Goal: Task Accomplishment & Management: Use online tool/utility

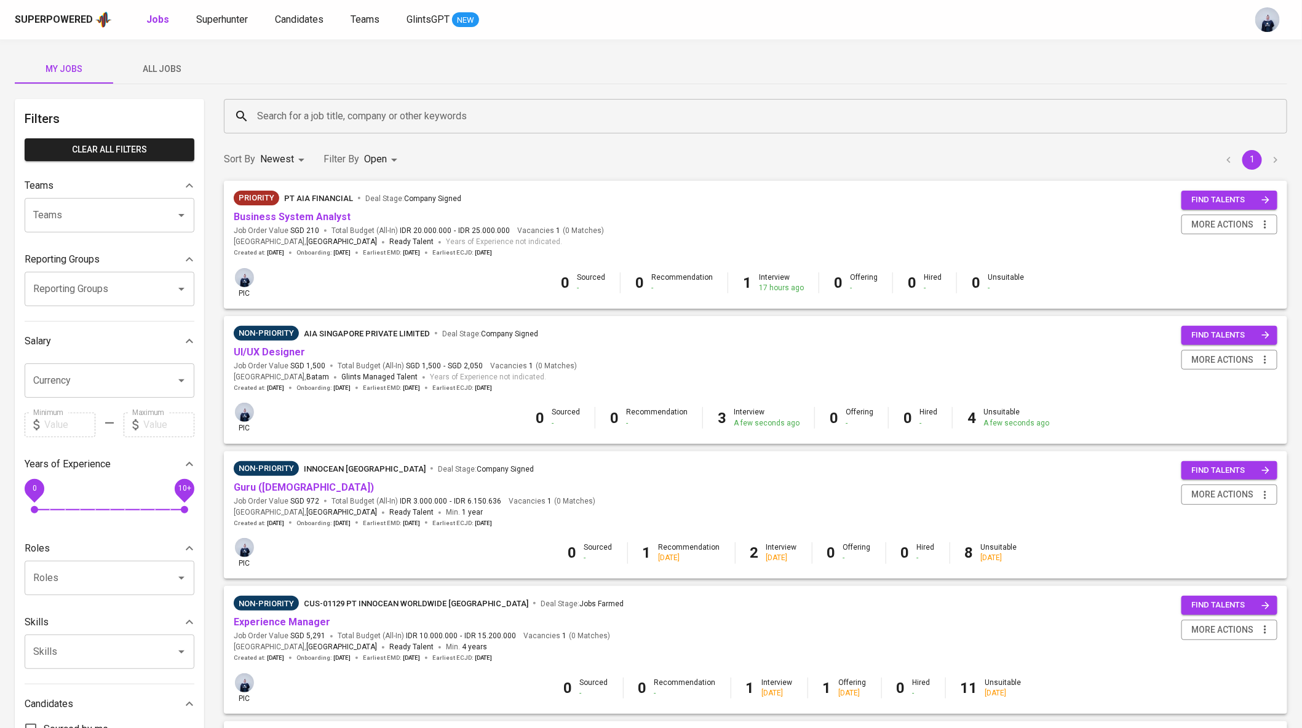
click at [162, 68] on span "All Jobs" at bounding box center [163, 69] width 84 height 15
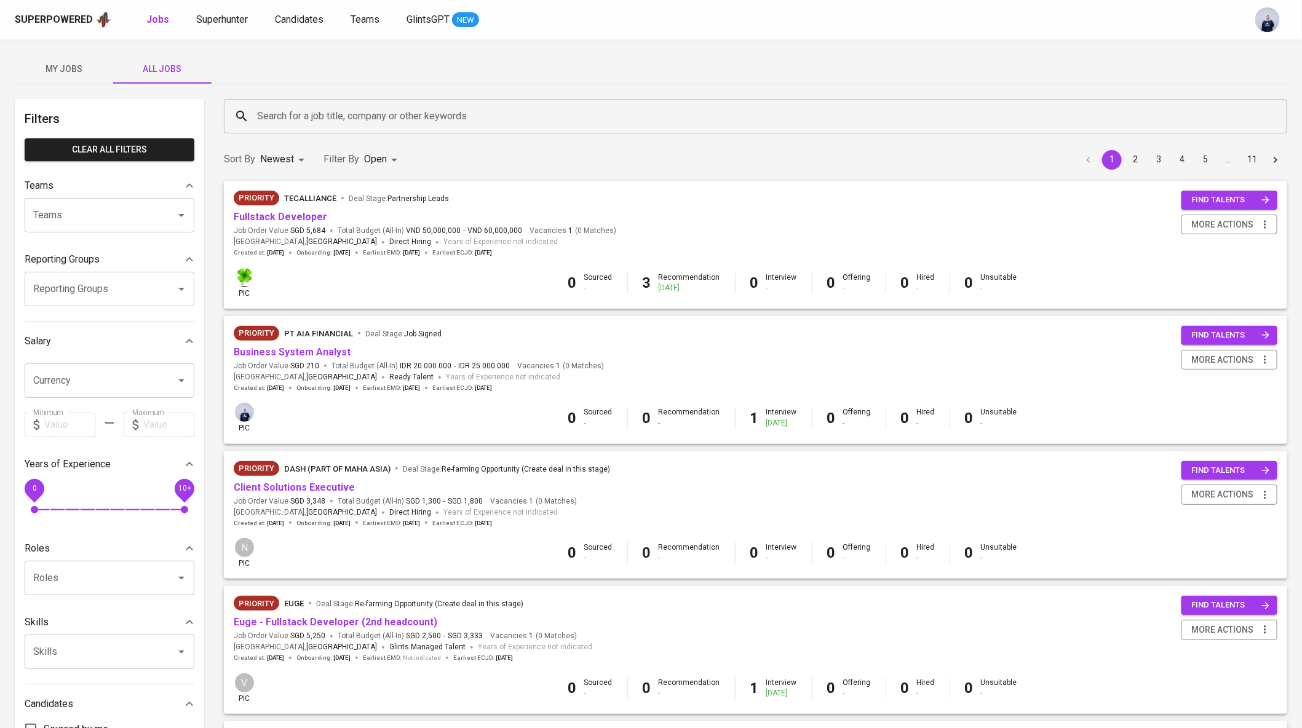
click at [335, 114] on input "Search for a job title, company or other keywords" at bounding box center [759, 116] width 1010 height 23
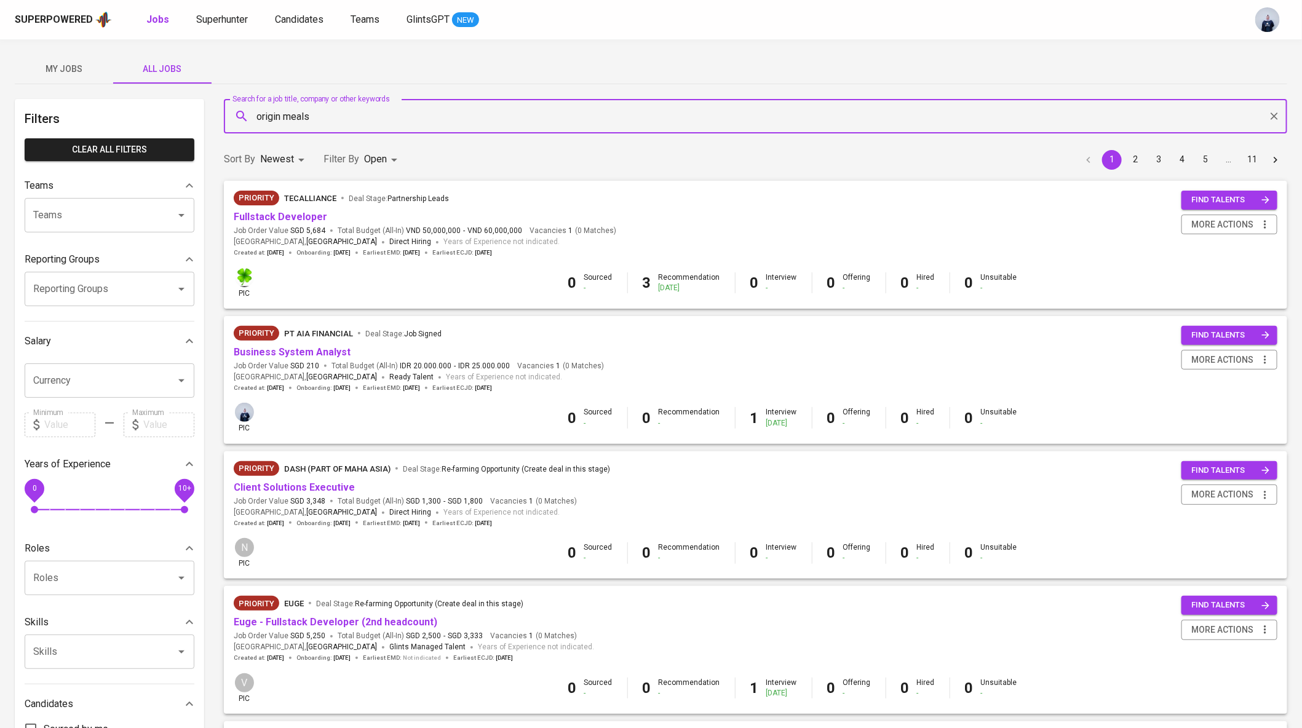
type input "origin meals"
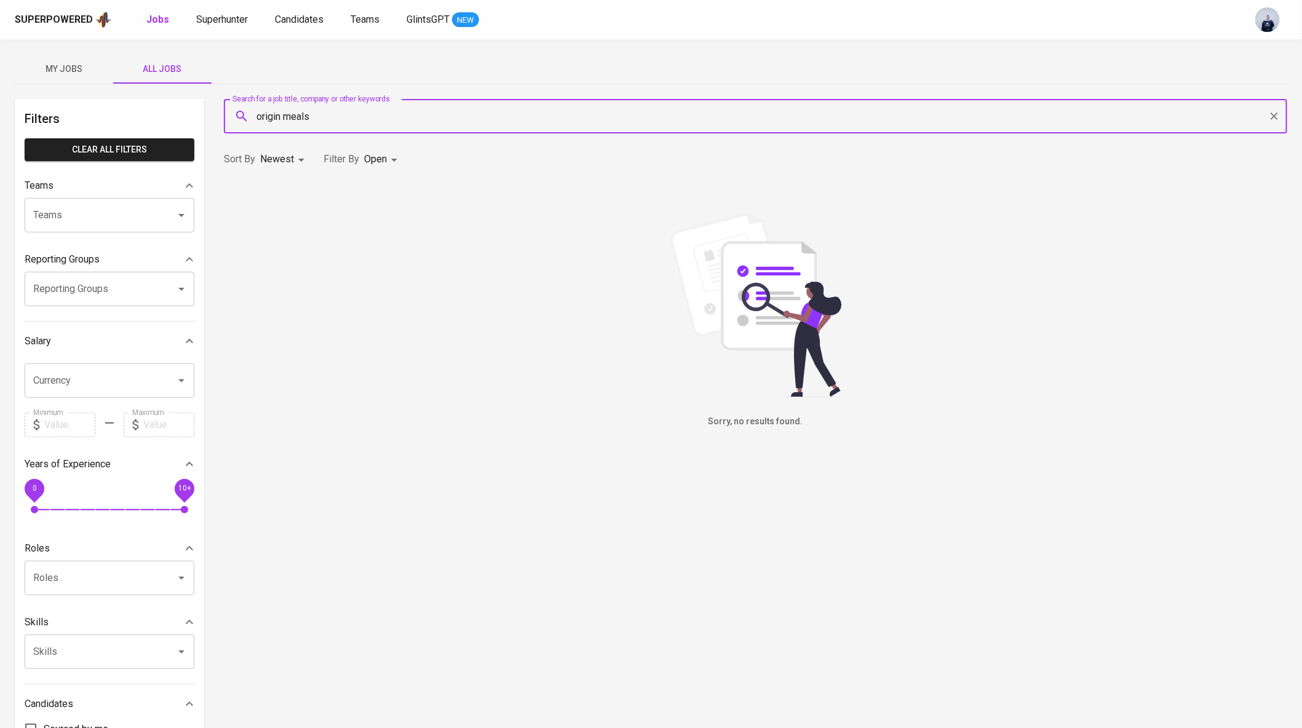
click at [381, 161] on body "Superpowered Jobs Superhunter Candidates Teams GlintsGPT NEW My Jobs All Jobs F…" at bounding box center [651, 420] width 1302 height 840
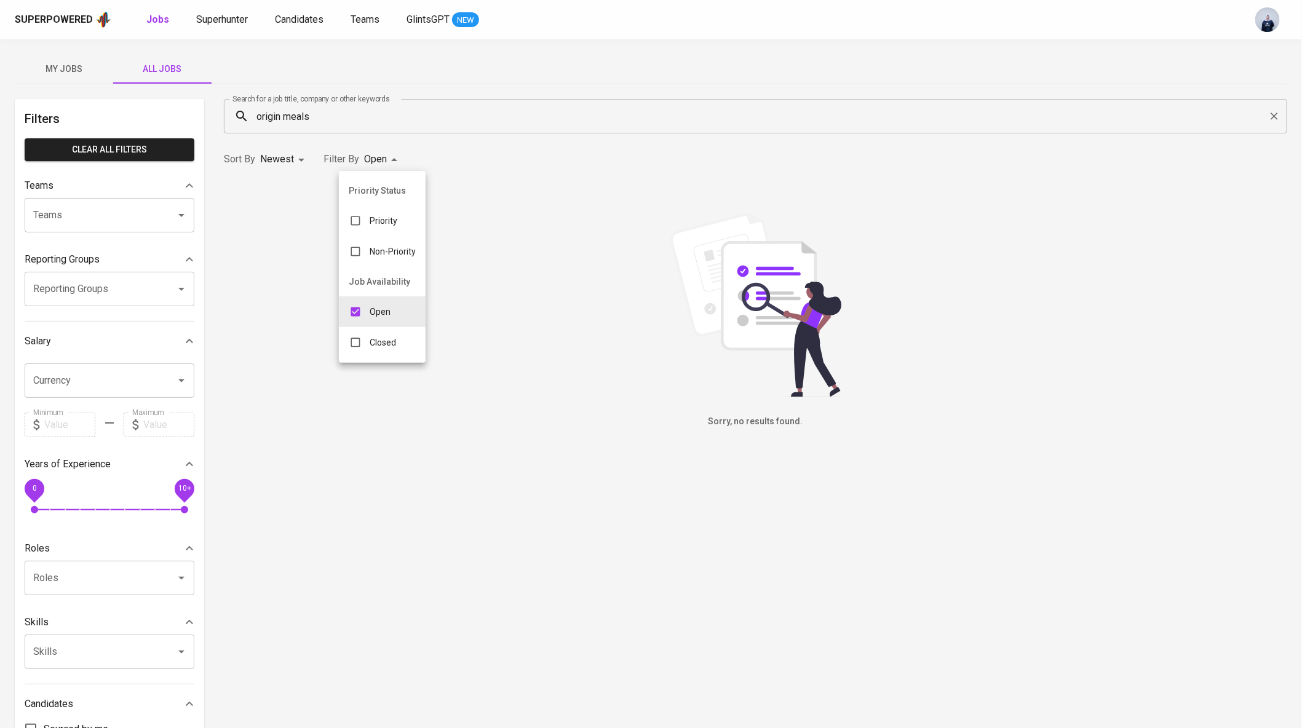
click at [373, 309] on p "Open" at bounding box center [380, 312] width 21 height 12
checkbox input "false"
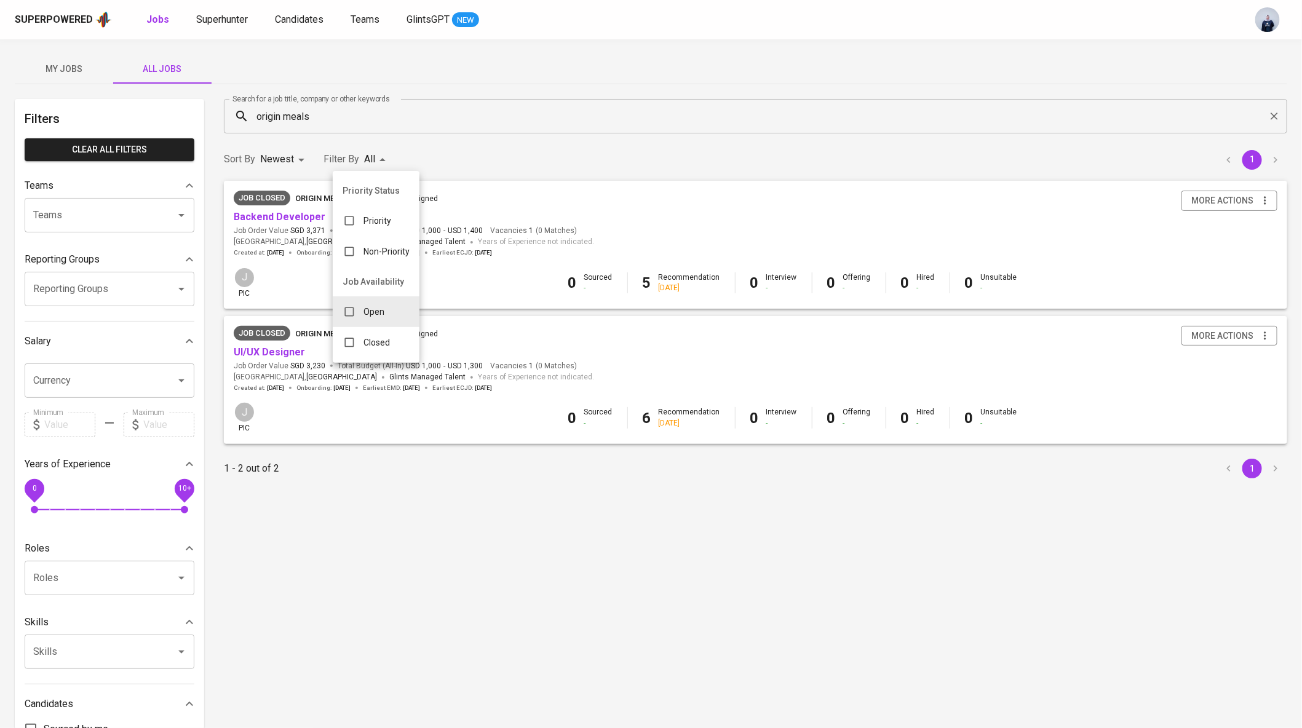
click at [373, 348] on p "Closed" at bounding box center [377, 343] width 26 height 12
type input "CLOSE"
checkbox input "true"
click at [525, 103] on div at bounding box center [651, 364] width 1302 height 728
click at [292, 353] on link "UI/UX Designer" at bounding box center [269, 352] width 71 height 12
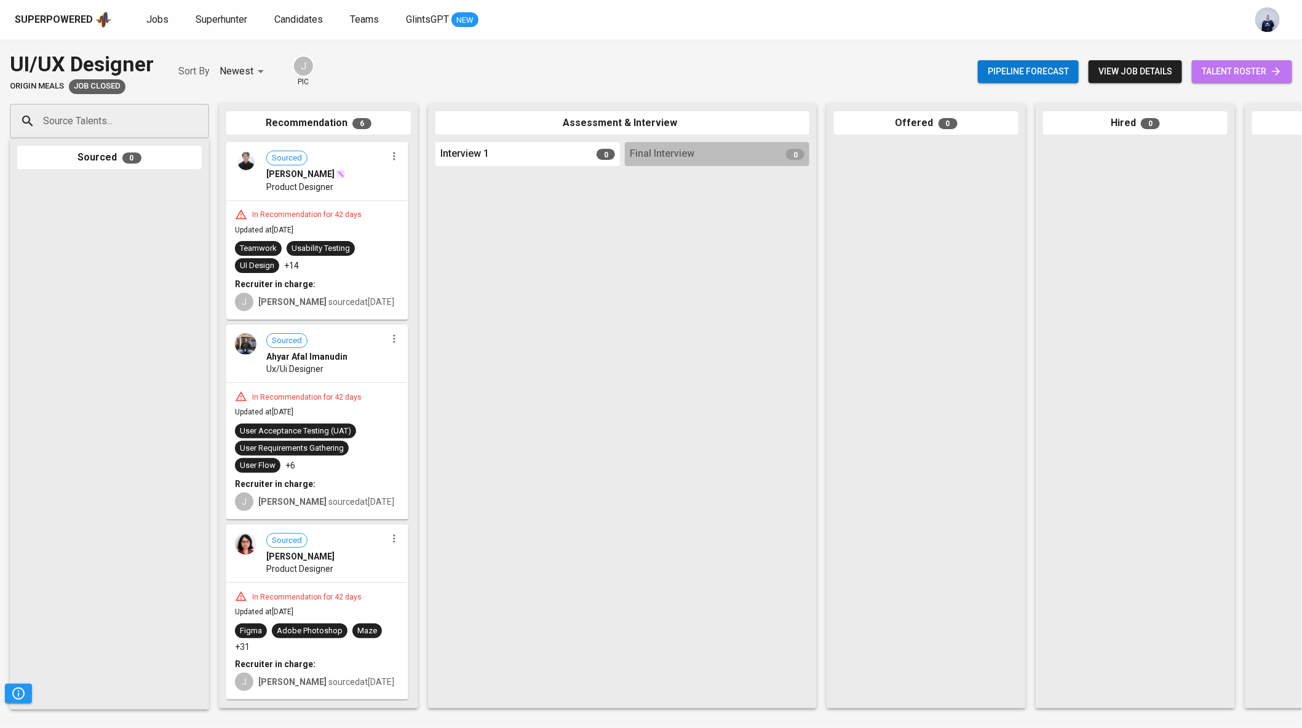
click at [1217, 69] on span "talent roster" at bounding box center [1242, 71] width 81 height 15
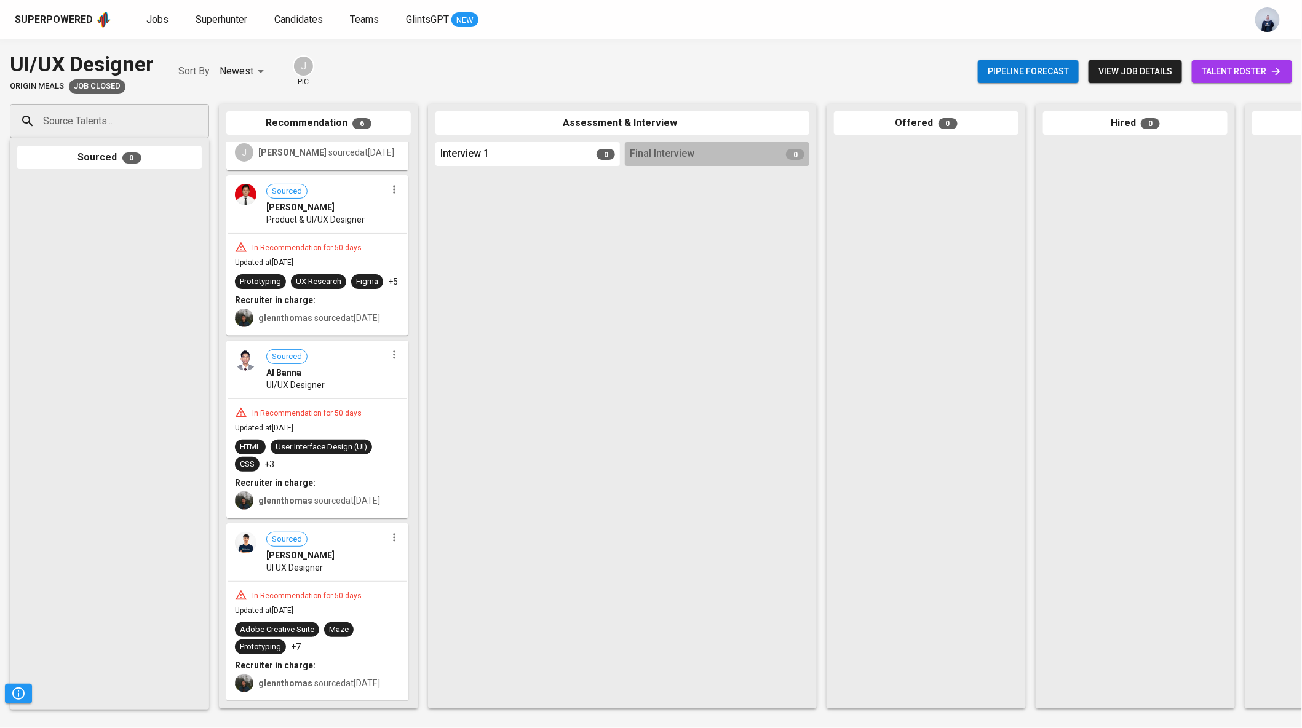
scroll to position [545, 0]
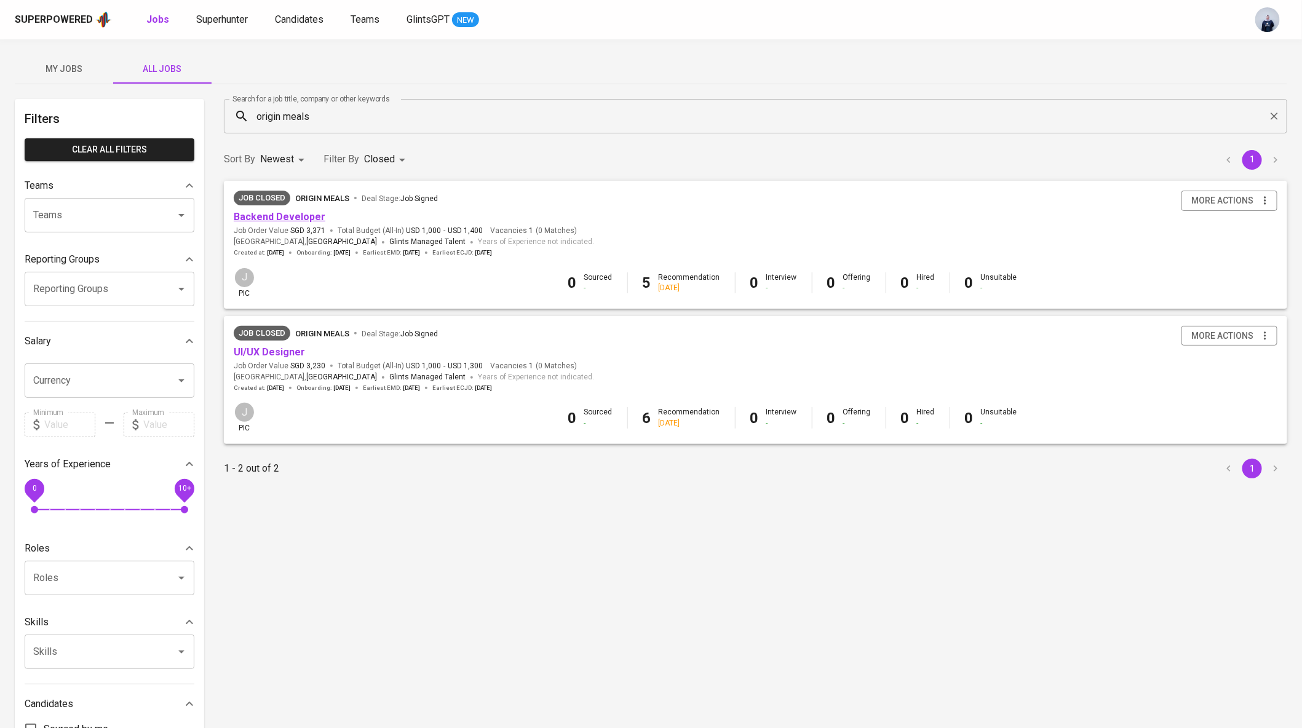
click at [300, 219] on link "Backend Developer" at bounding box center [280, 217] width 92 height 12
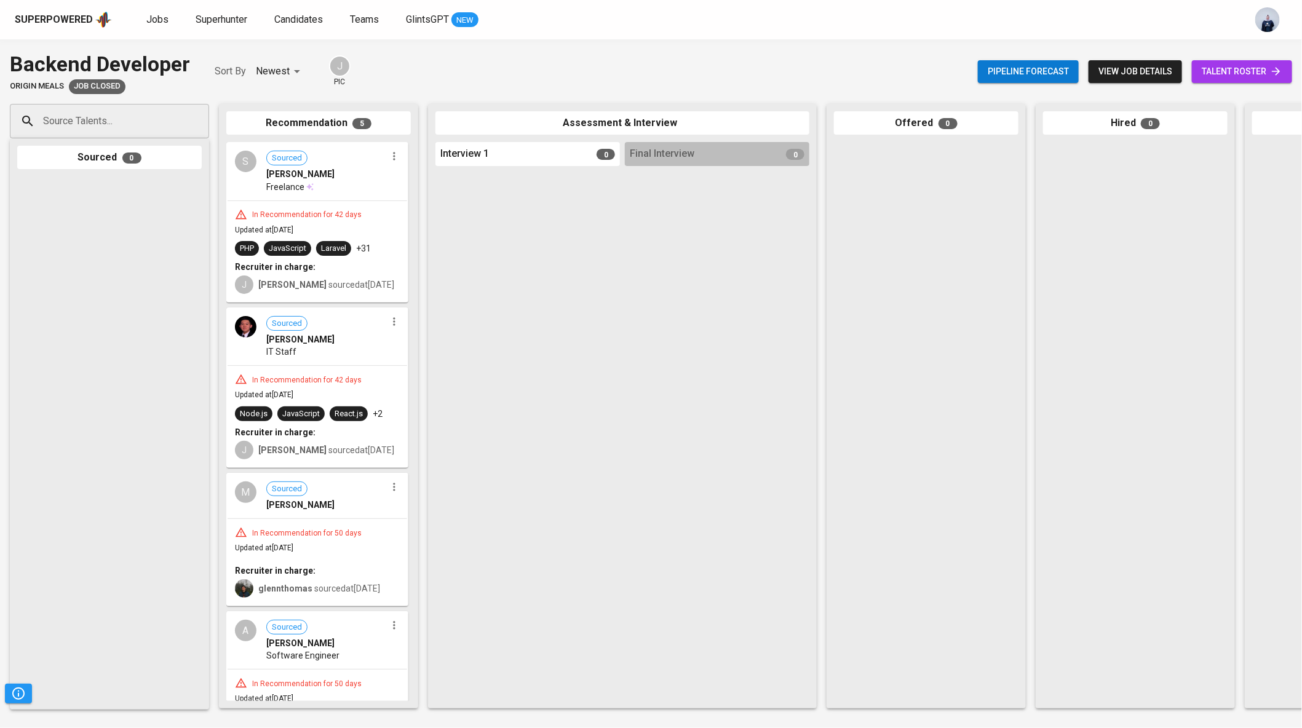
click at [1248, 70] on span "talent roster" at bounding box center [1242, 71] width 81 height 15
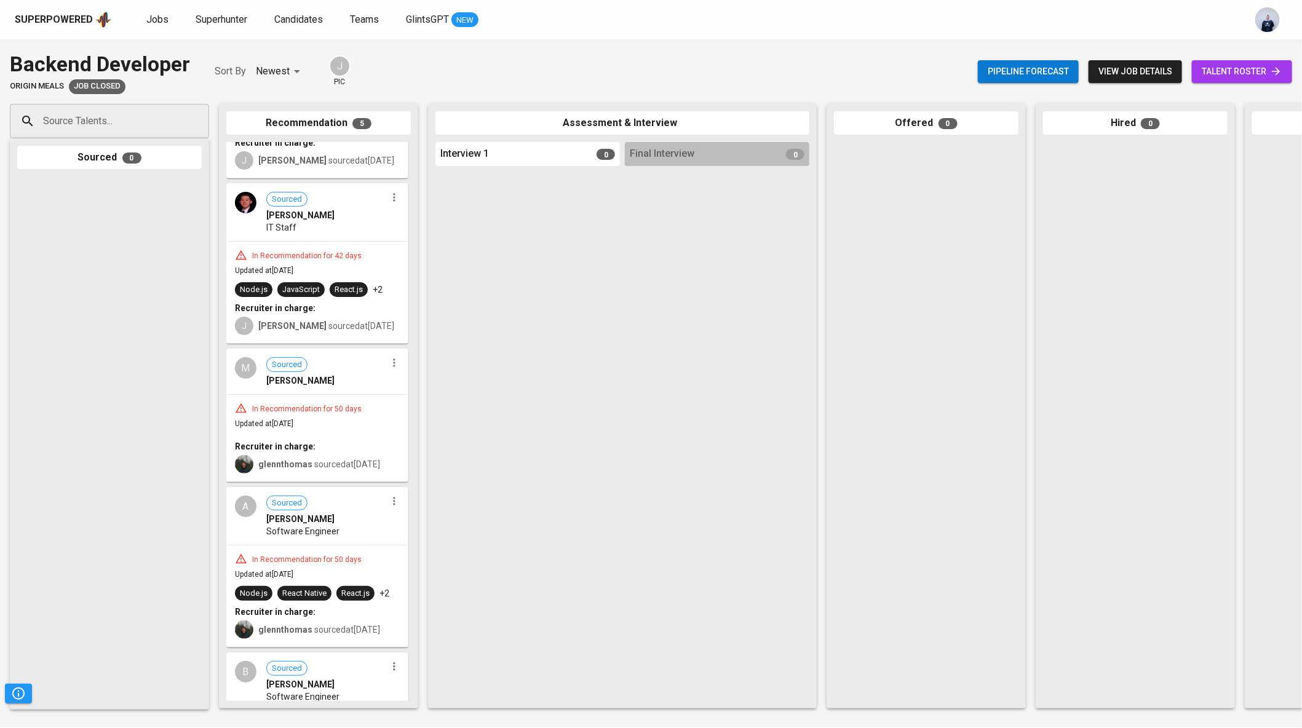
scroll to position [259, 0]
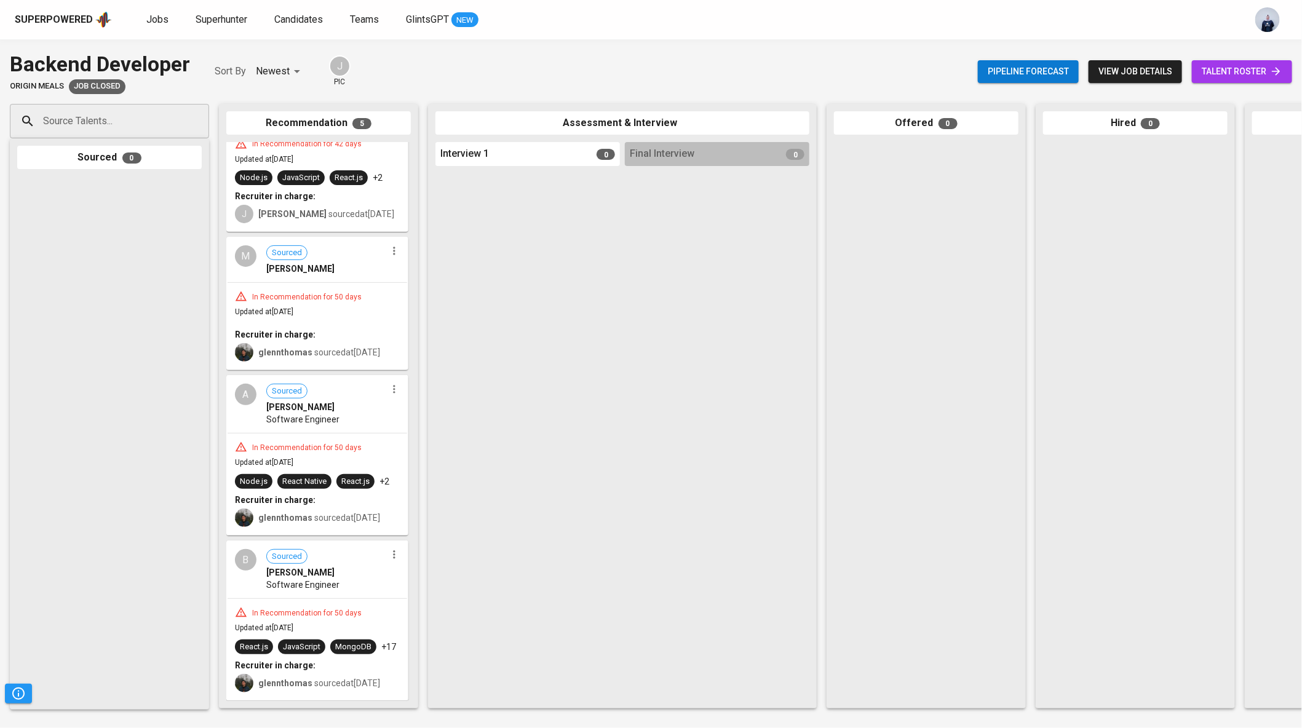
click at [482, 337] on div at bounding box center [528, 436] width 185 height 530
click at [154, 17] on span "Jobs" at bounding box center [157, 20] width 22 height 12
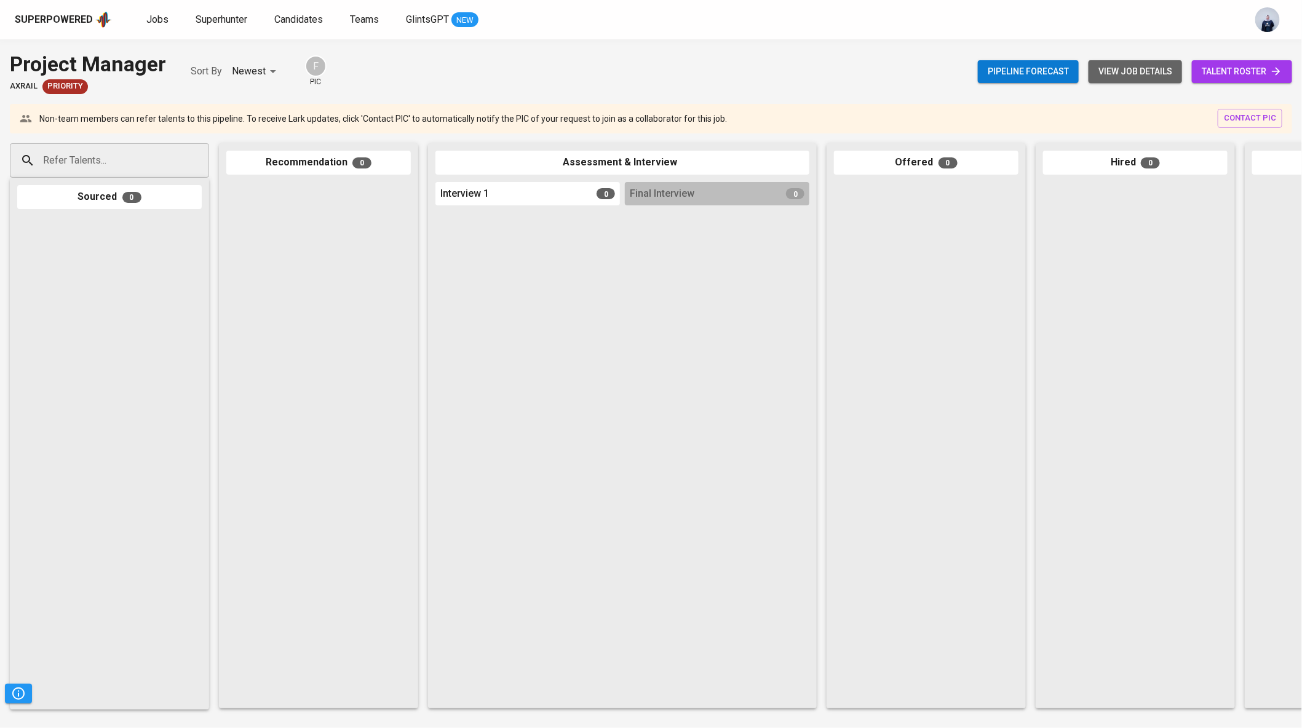
click at [1134, 66] on span "view job details" at bounding box center [1136, 71] width 74 height 15
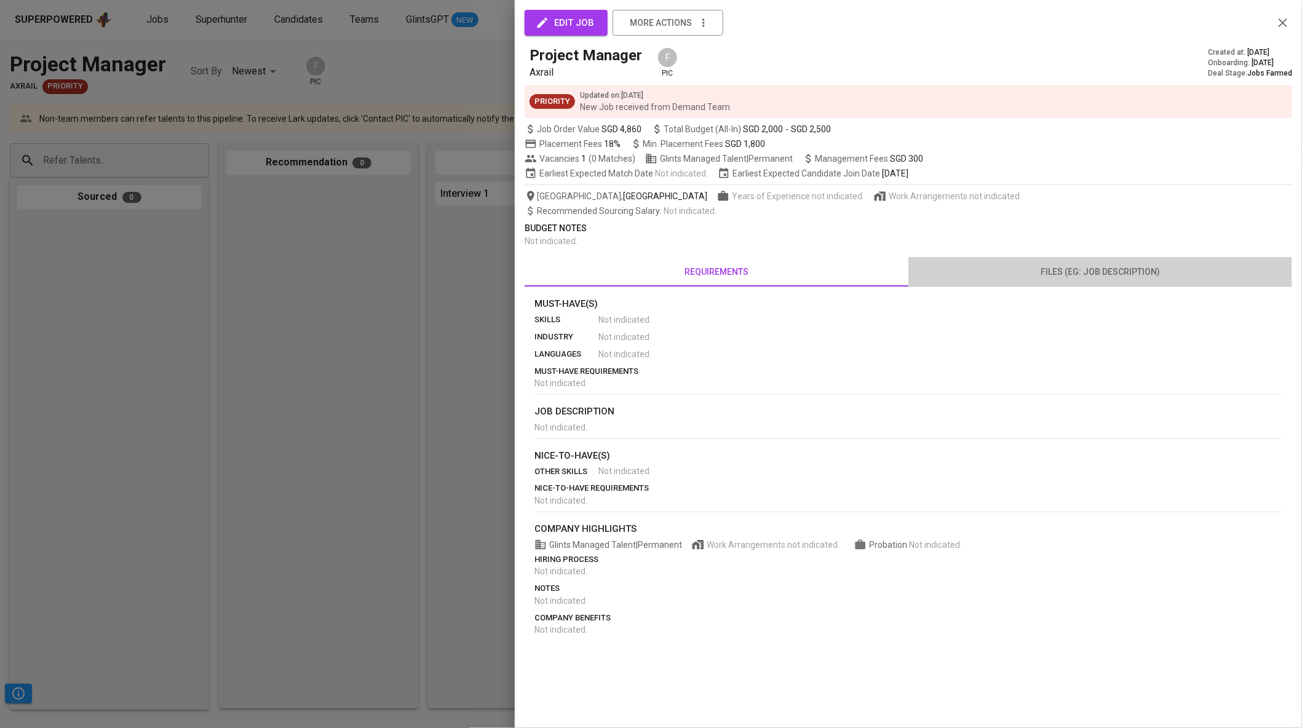
click at [1099, 265] on span "files (eg: job description)" at bounding box center [1100, 272] width 369 height 15
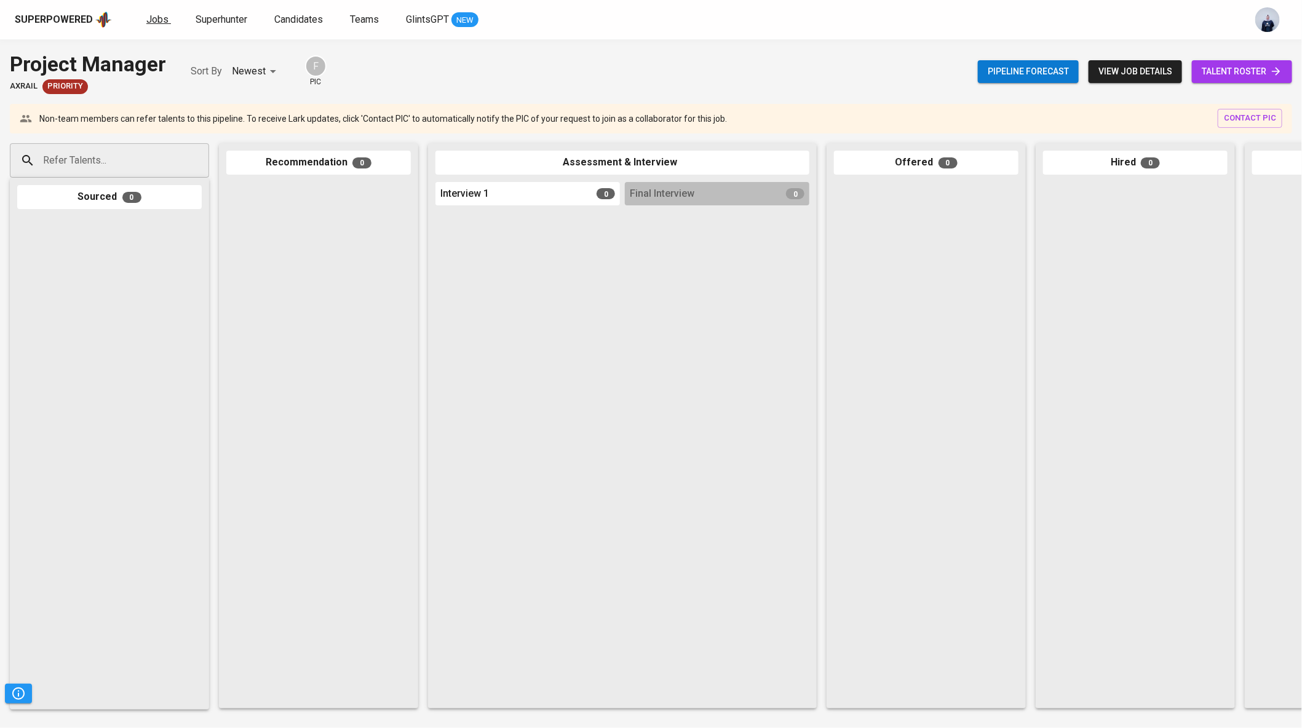
click at [157, 22] on span "Jobs" at bounding box center [157, 20] width 22 height 12
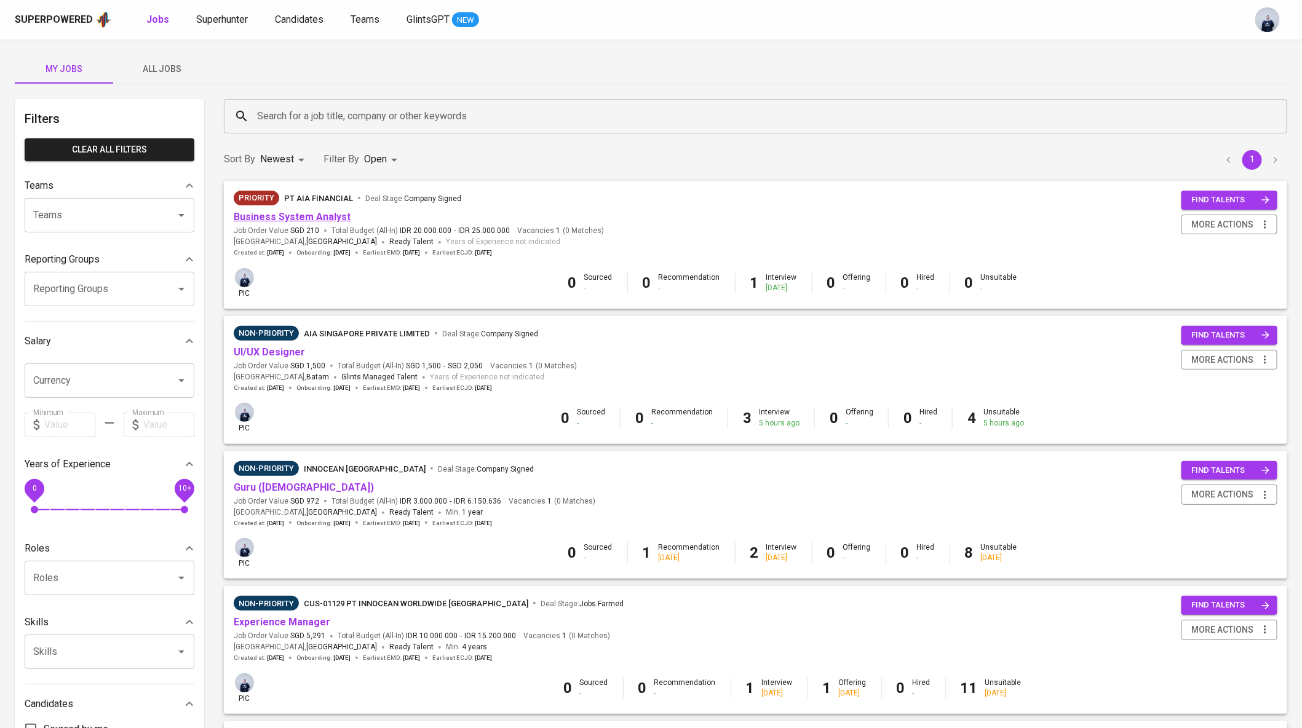
click at [311, 213] on link "Business System Analyst" at bounding box center [292, 217] width 117 height 12
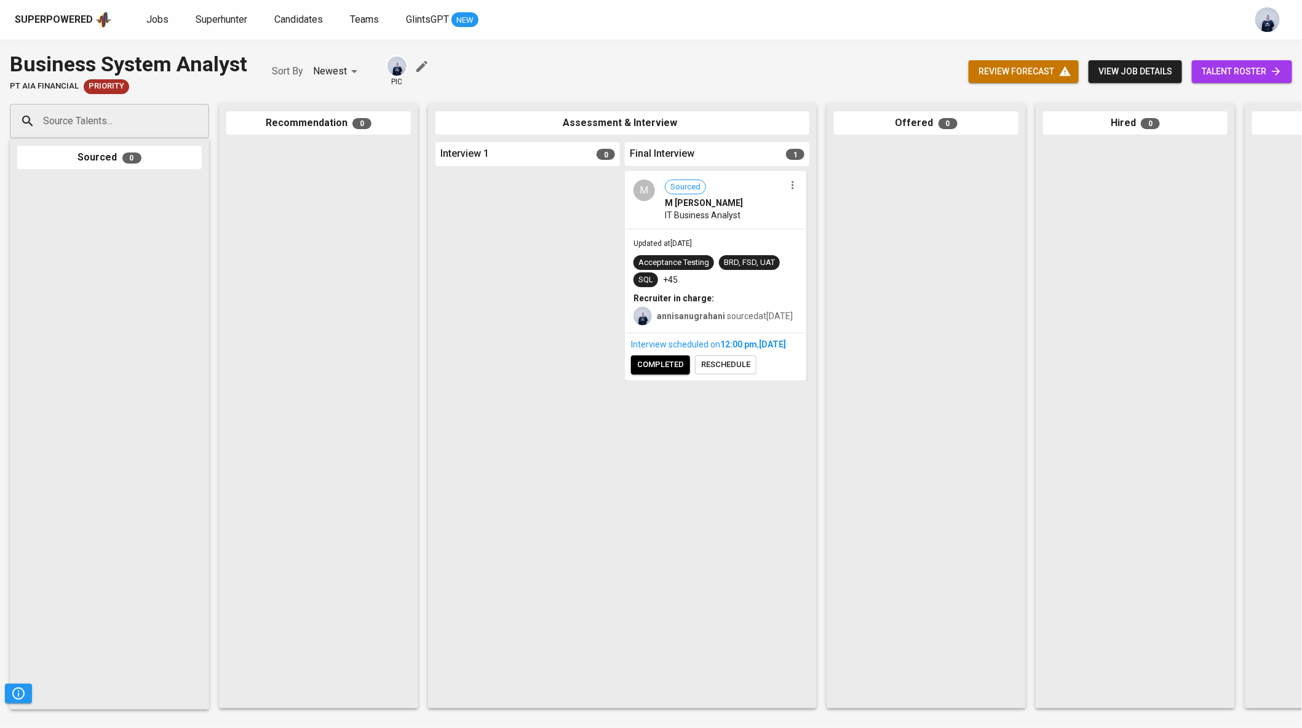
click at [722, 213] on span "IT Business Analyst" at bounding box center [703, 215] width 76 height 12
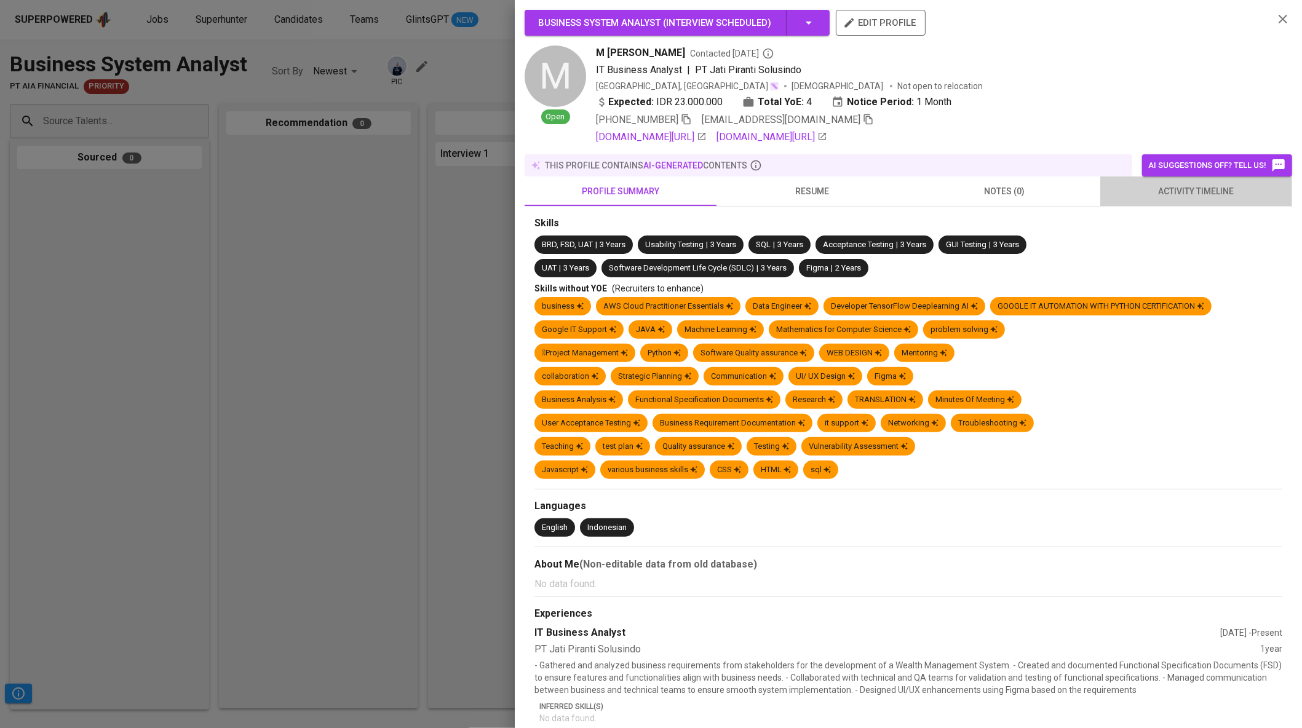
click at [1167, 194] on span "activity timeline" at bounding box center [1196, 191] width 177 height 15
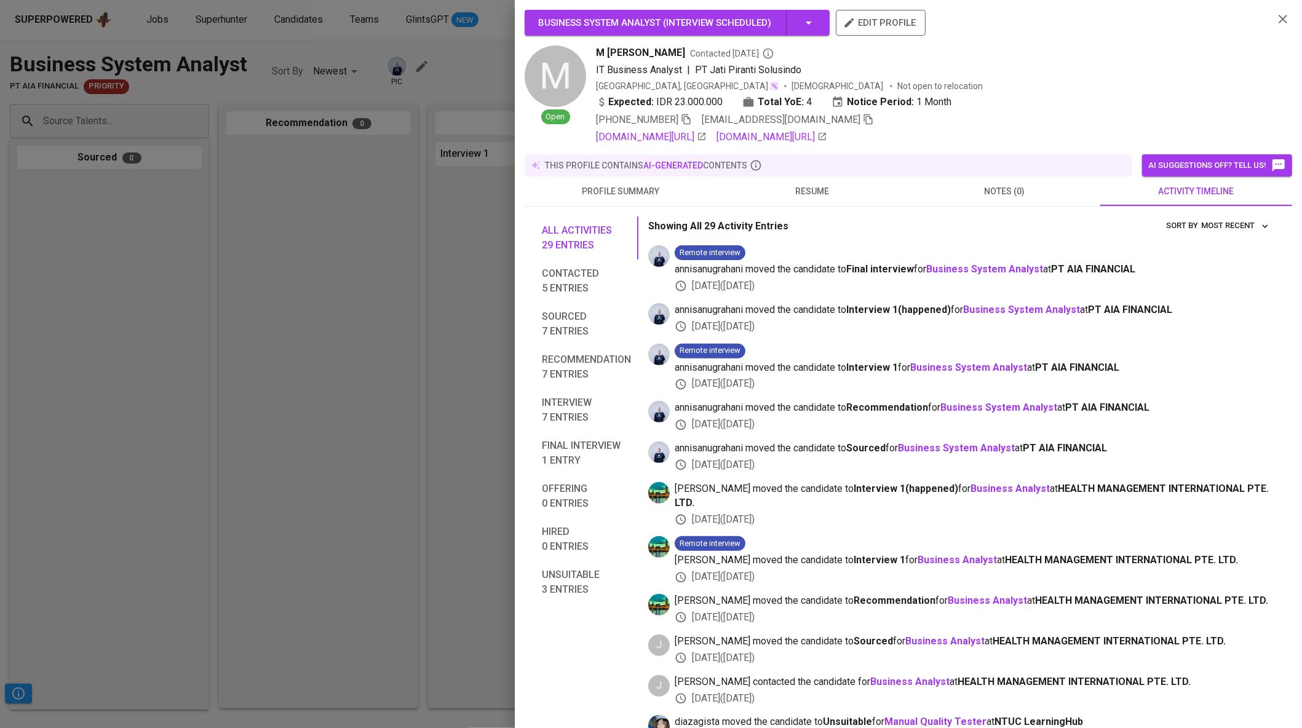
click at [386, 322] on div at bounding box center [651, 364] width 1302 height 728
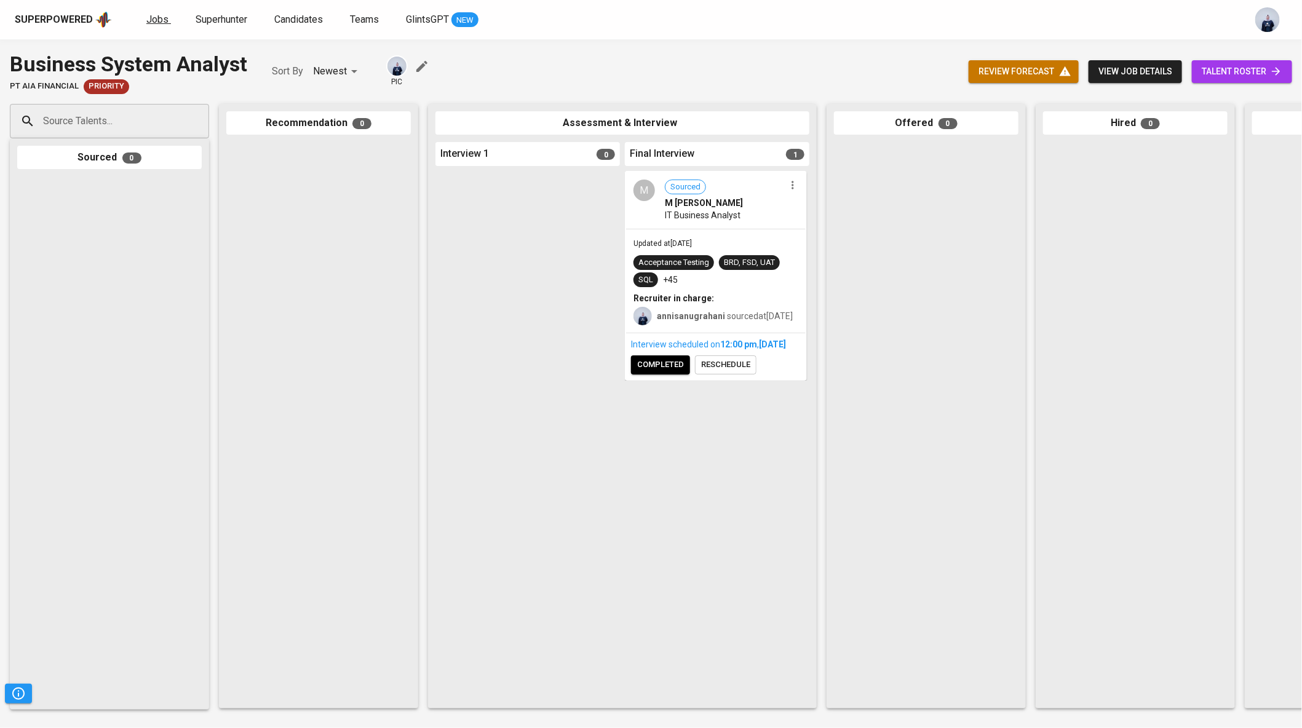
click at [159, 18] on span "Jobs" at bounding box center [157, 20] width 22 height 12
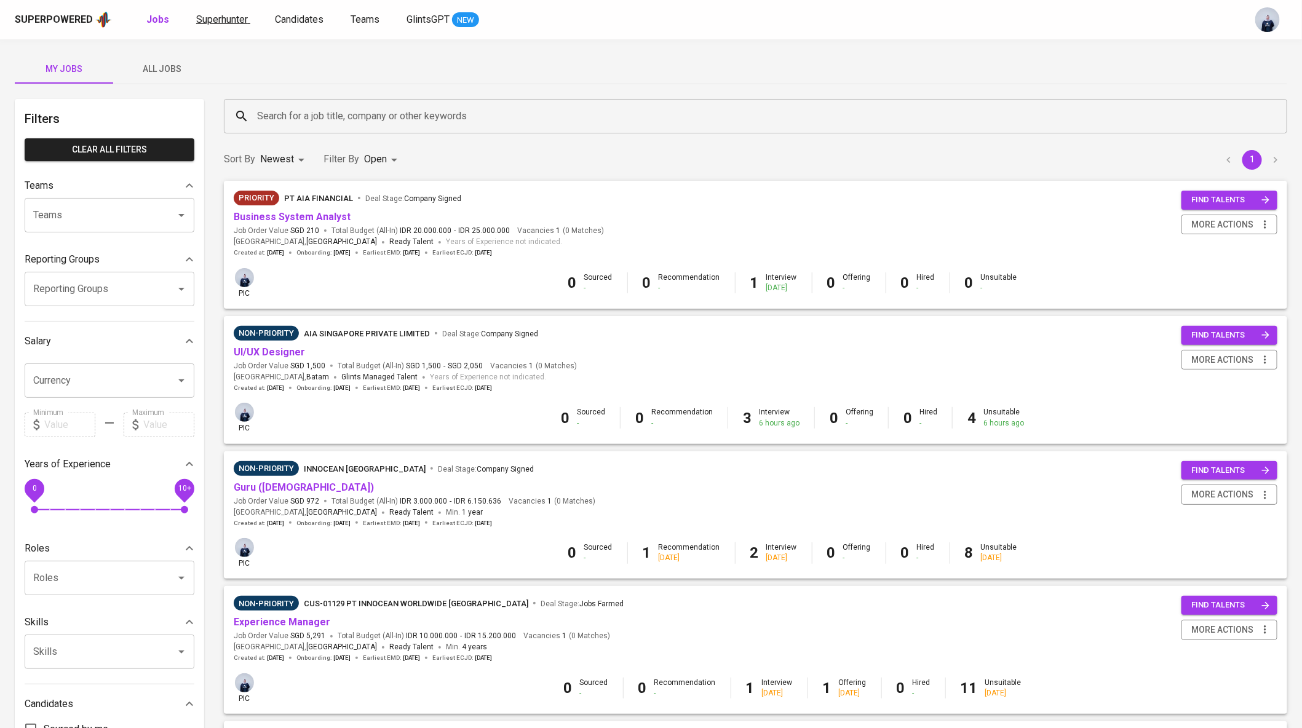
click at [218, 25] on link "Superhunter" at bounding box center [223, 19] width 54 height 15
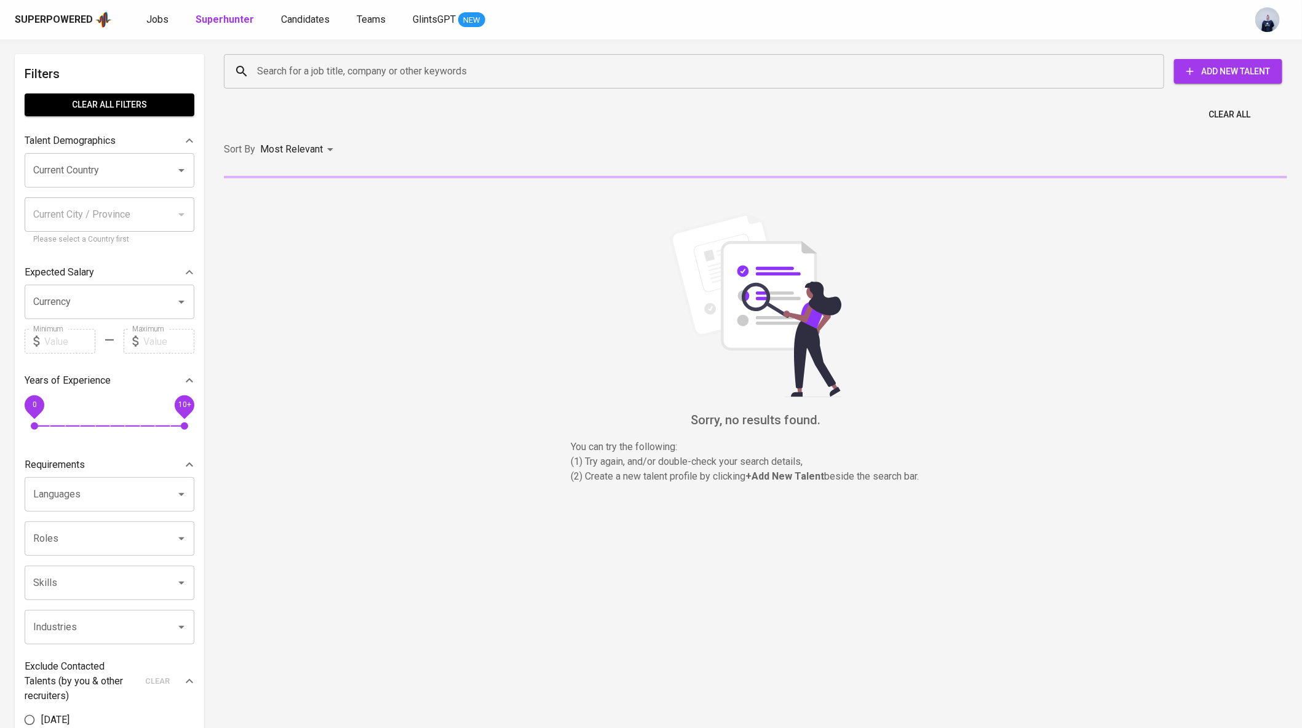
click at [282, 68] on input "Search for a job title, company or other keywords" at bounding box center [697, 71] width 886 height 23
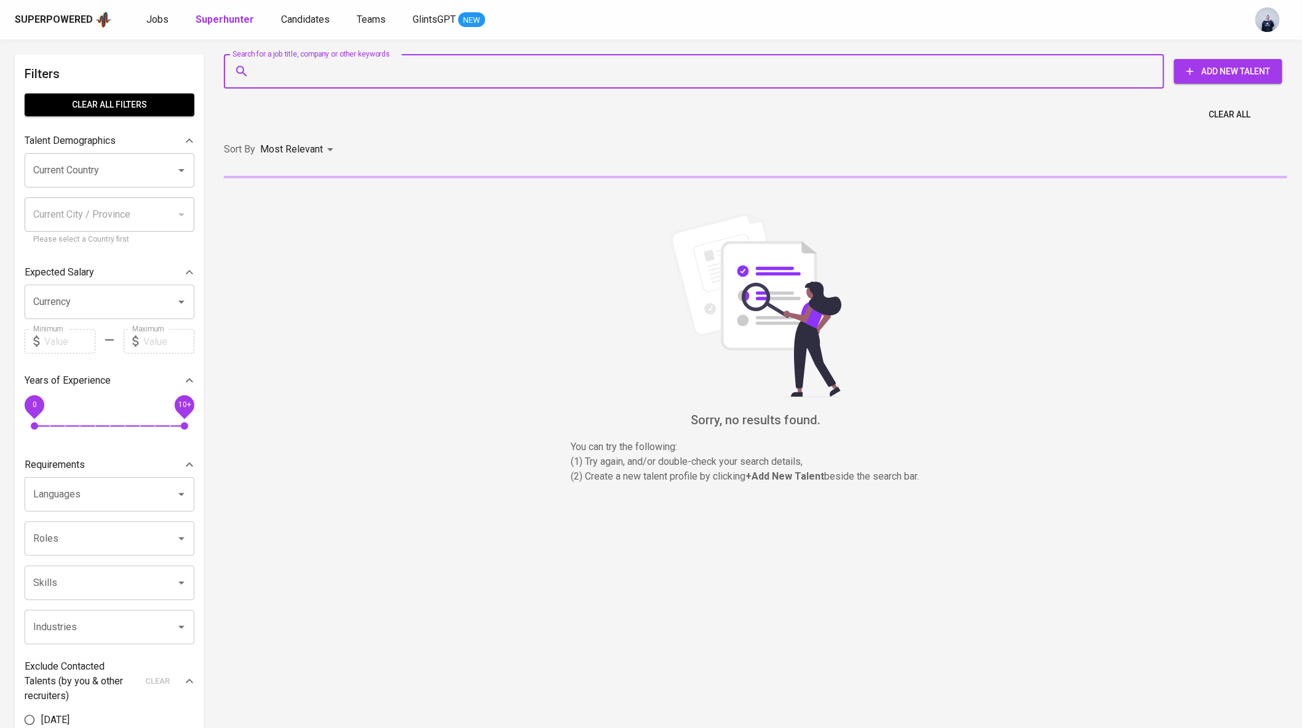
paste input "[EMAIL_ADDRESS][DOMAIN_NAME]"
type input "[EMAIL_ADDRESS][DOMAIN_NAME]"
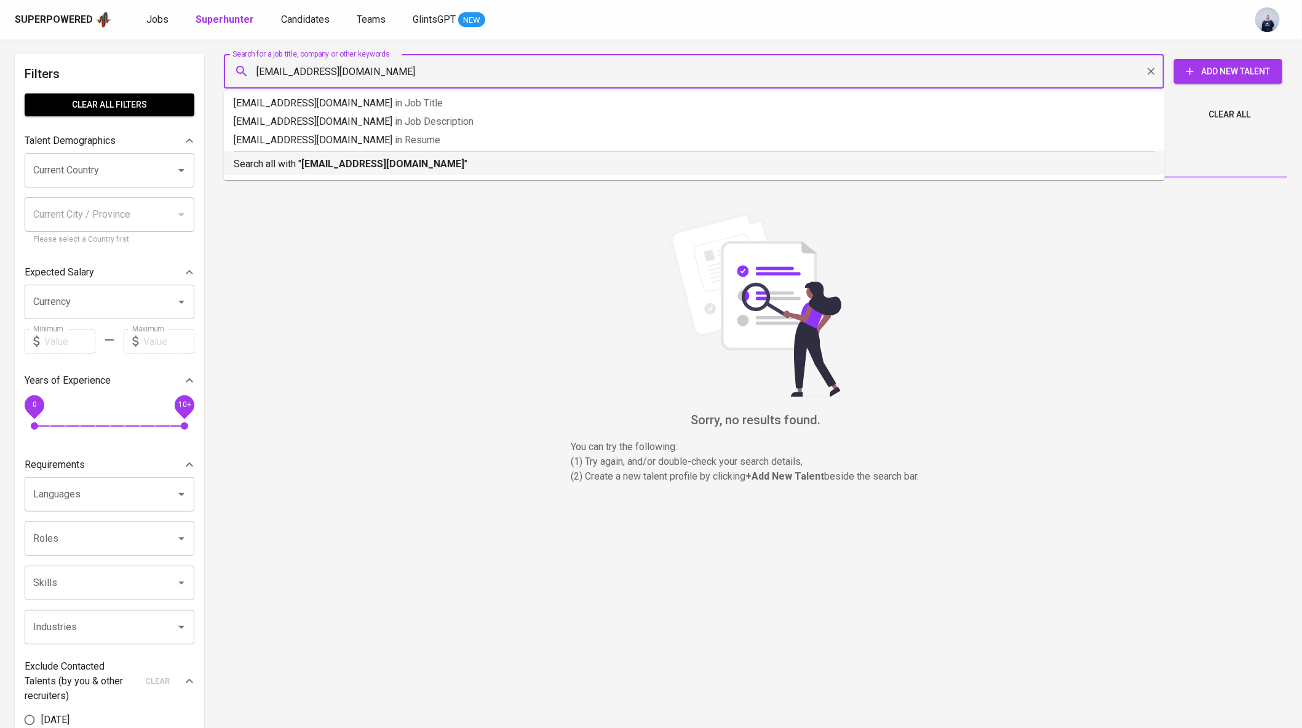
click at [336, 161] on b "[EMAIL_ADDRESS][DOMAIN_NAME]" at bounding box center [382, 164] width 163 height 12
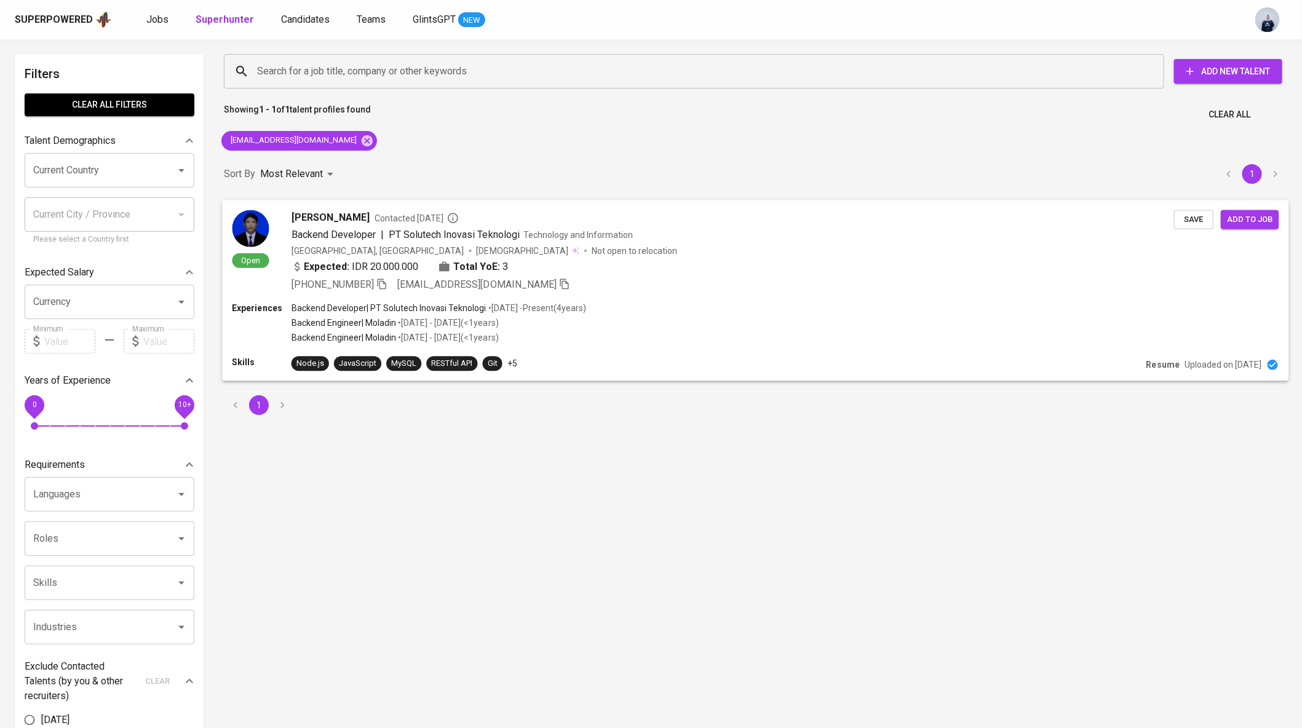
click at [353, 247] on div "[GEOGRAPHIC_DATA], [GEOGRAPHIC_DATA]" at bounding box center [378, 250] width 173 height 12
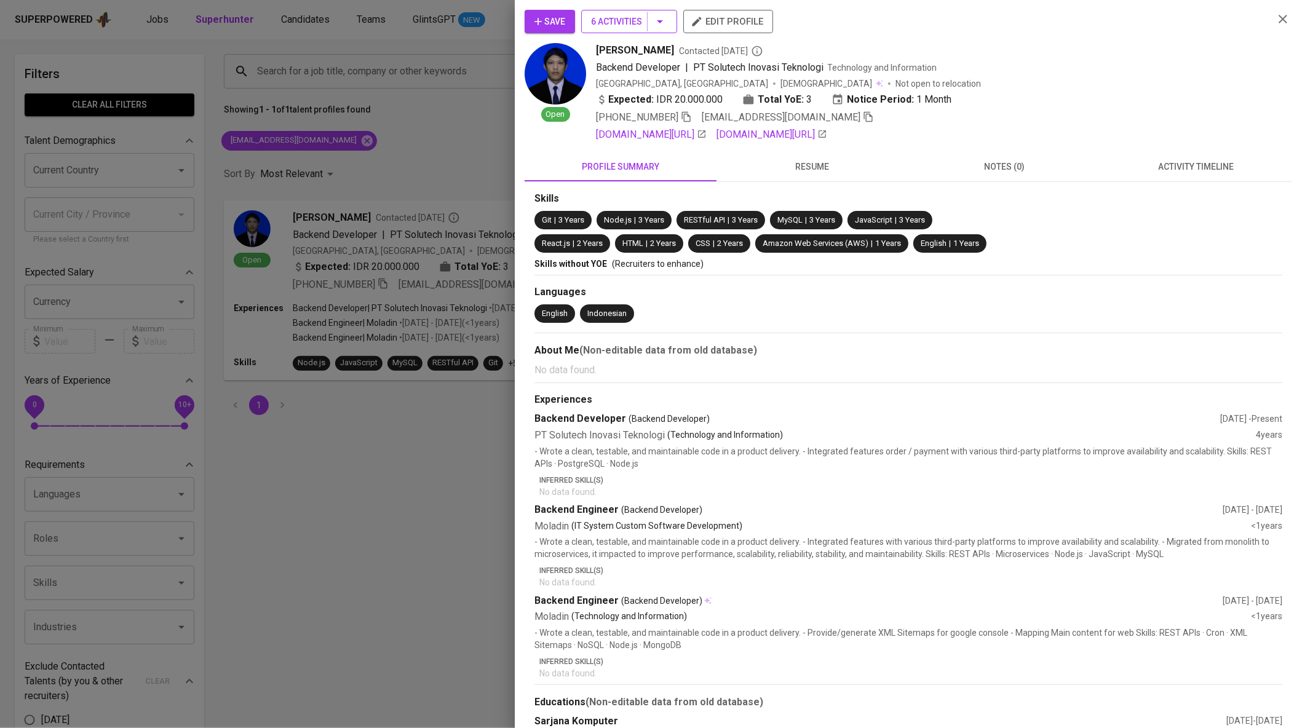
click at [661, 22] on icon "button" at bounding box center [660, 21] width 6 height 3
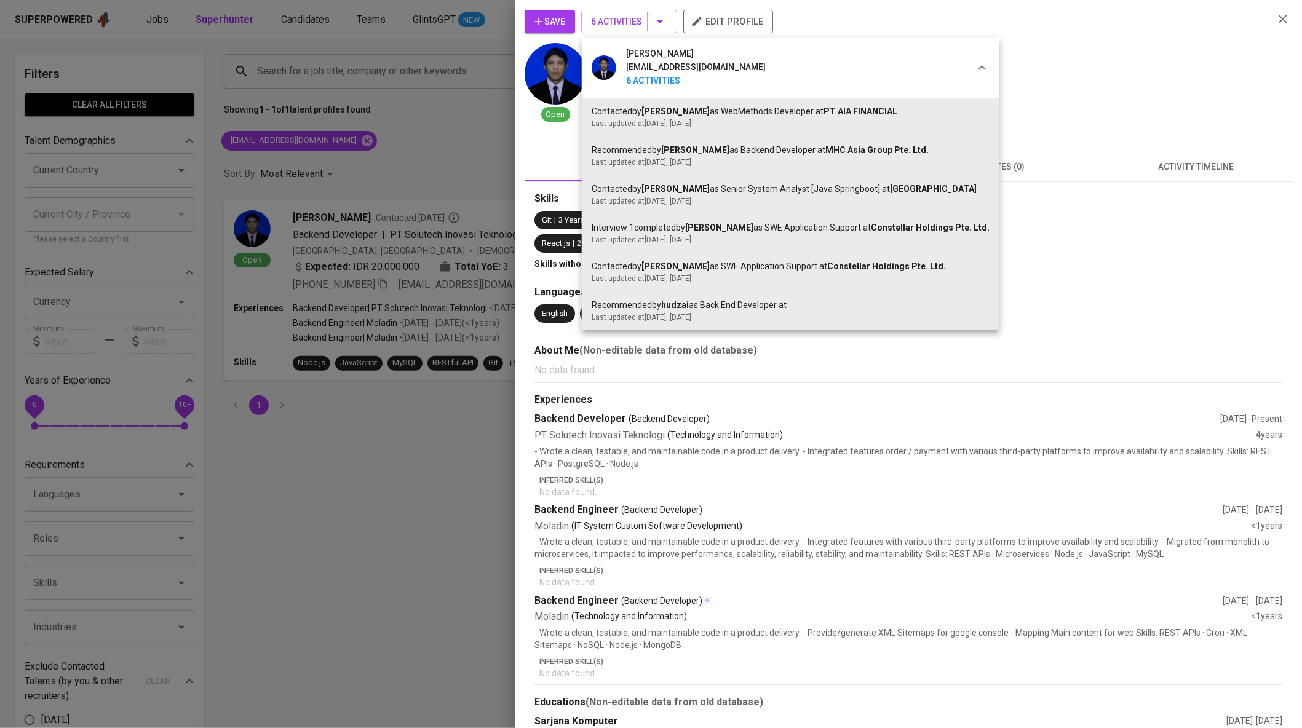
click at [846, 17] on div at bounding box center [651, 364] width 1302 height 728
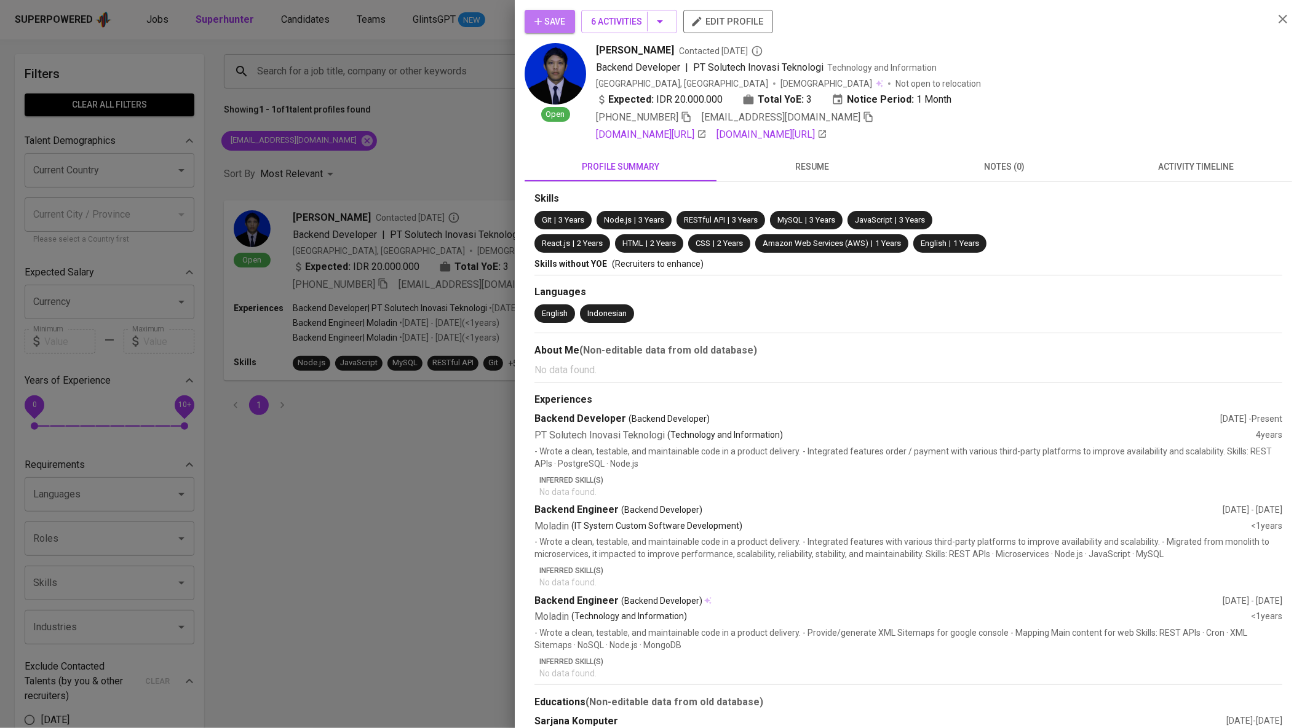
click at [555, 22] on span "Save" at bounding box center [550, 21] width 31 height 15
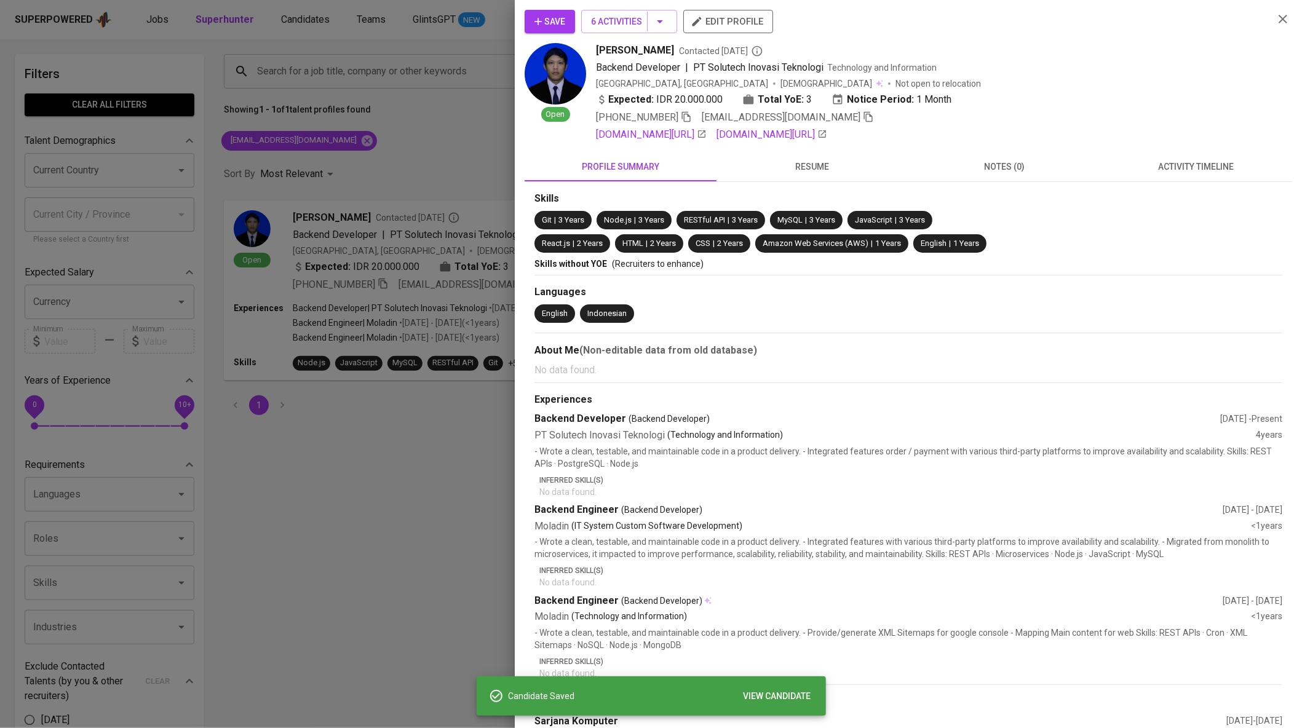
click at [162, 12] on div at bounding box center [651, 364] width 1302 height 728
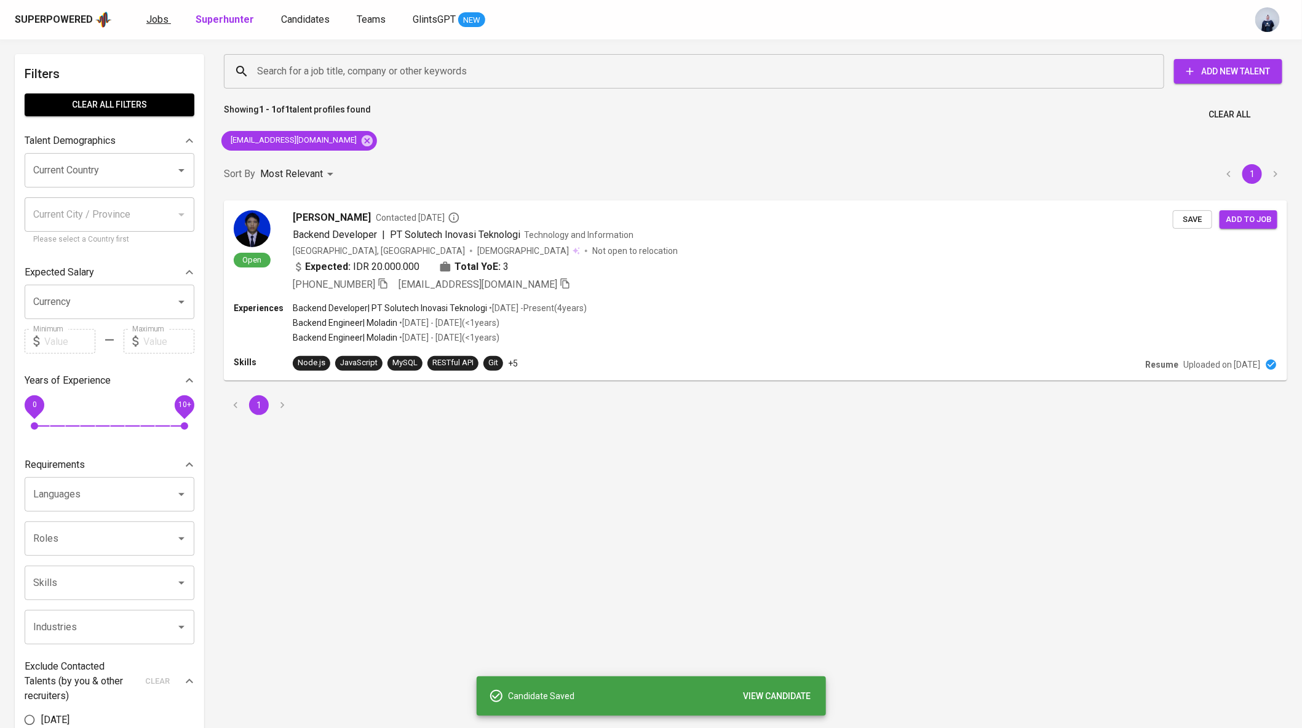
click at [158, 17] on span "Jobs" at bounding box center [157, 20] width 22 height 12
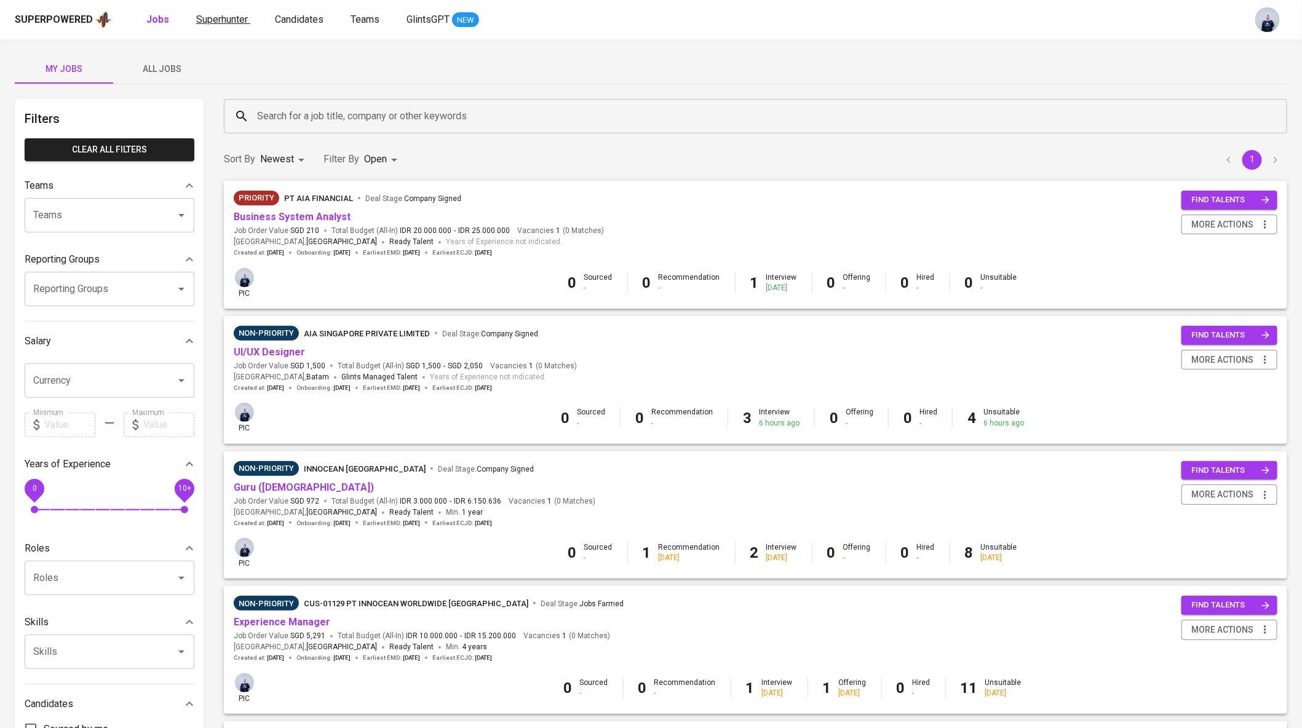
click at [227, 24] on span "Superhunter" at bounding box center [222, 20] width 52 height 12
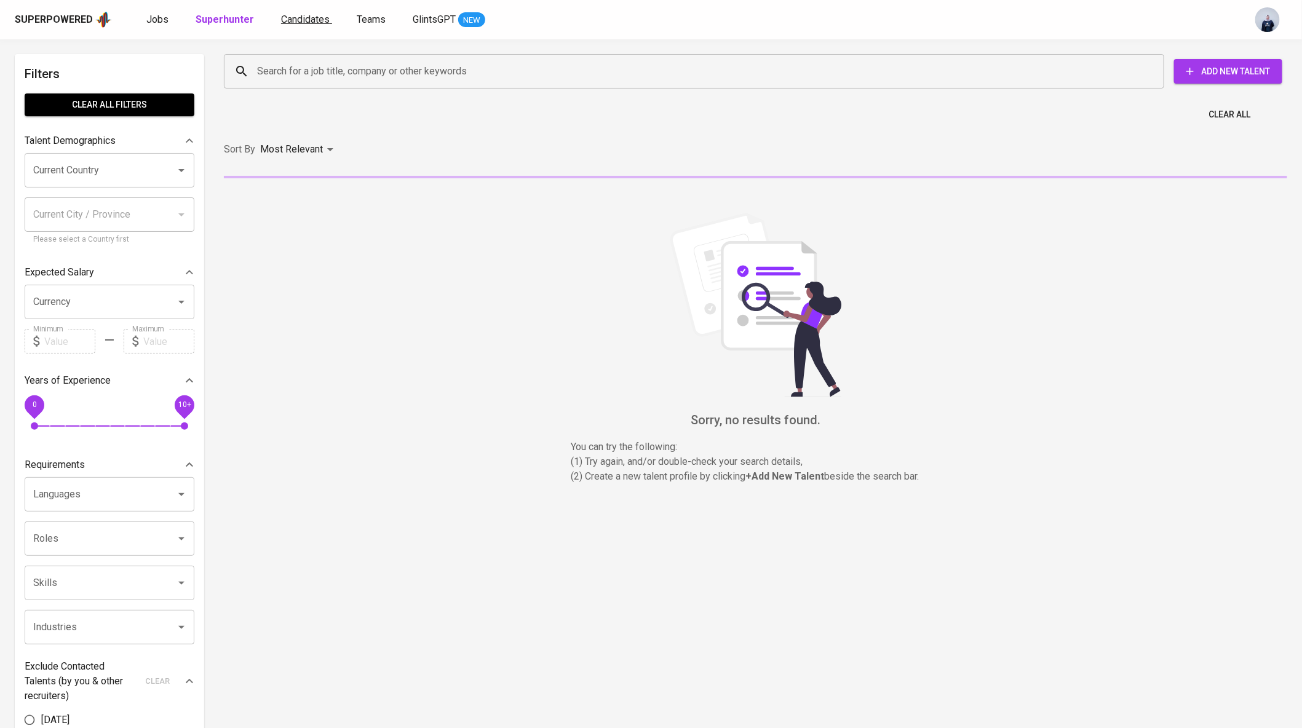
click at [308, 24] on span "Candidates" at bounding box center [305, 20] width 49 height 12
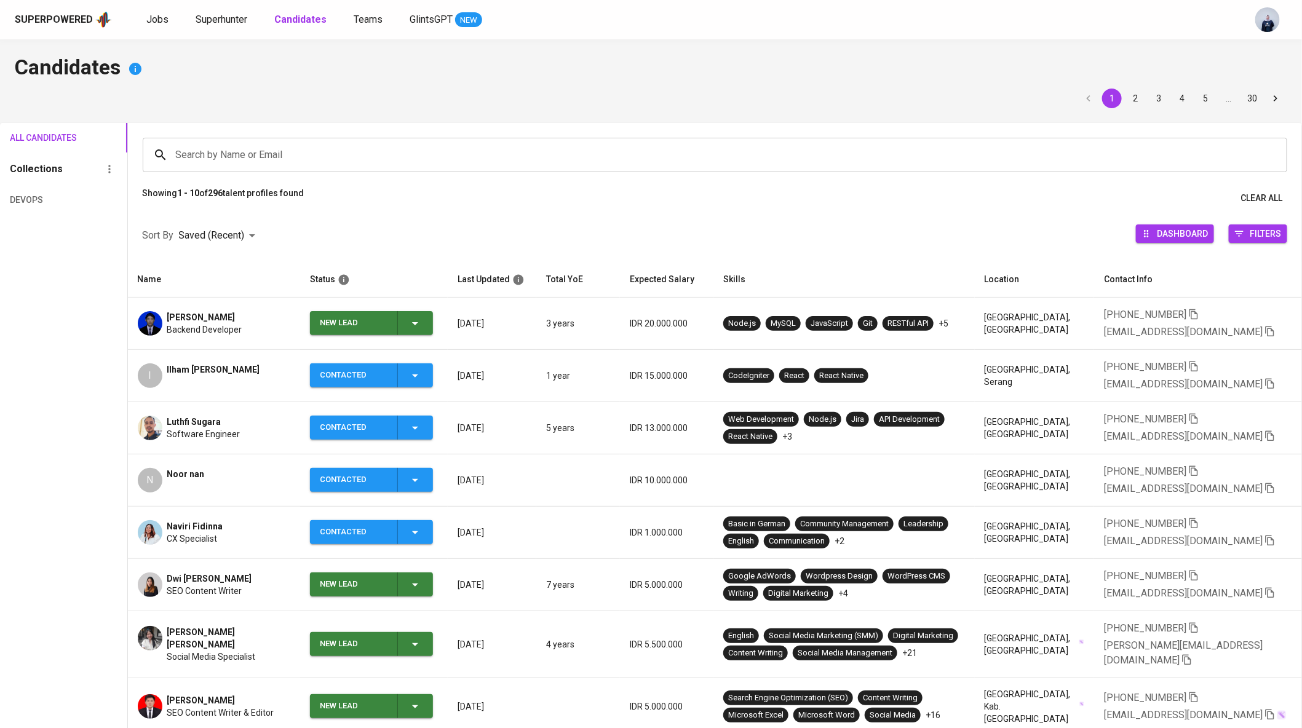
click at [423, 324] on icon "button" at bounding box center [415, 323] width 15 height 15
click at [380, 368] on li "Contacted" at bounding box center [372, 376] width 123 height 22
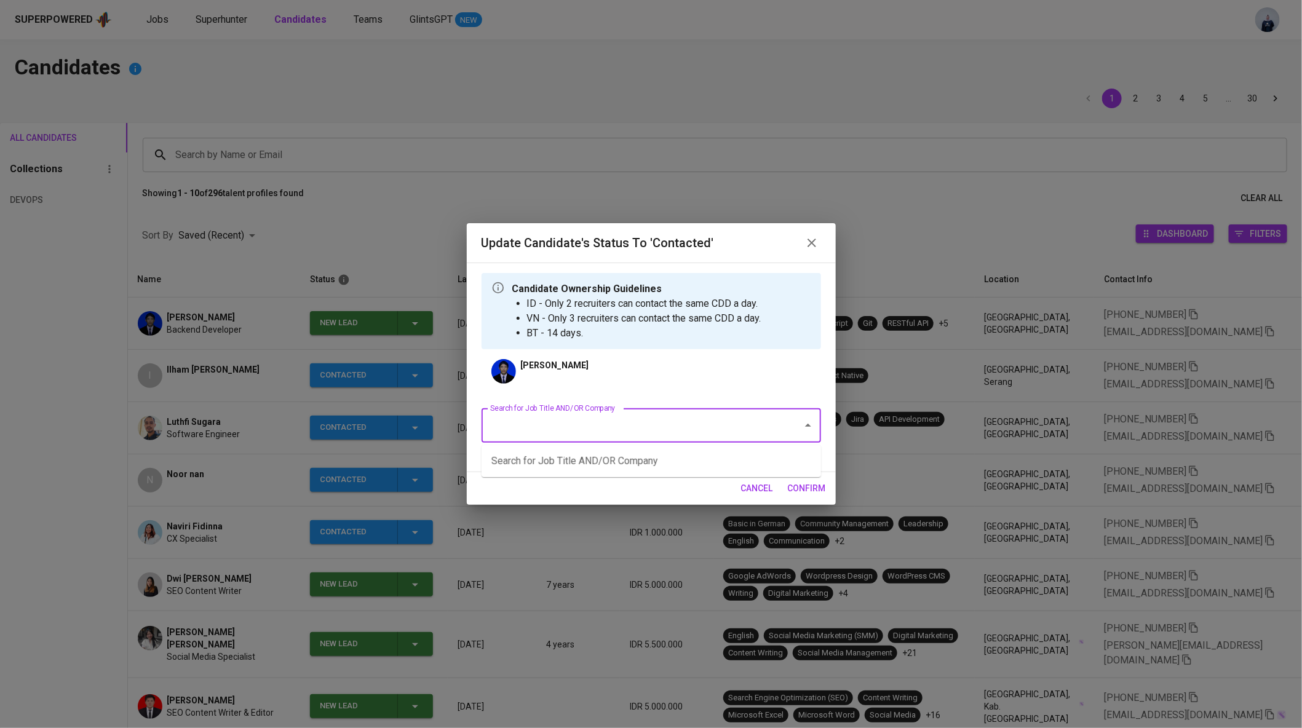
click at [624, 424] on input "Search for Job Title AND/OR Company" at bounding box center [634, 425] width 294 height 23
type input "f"
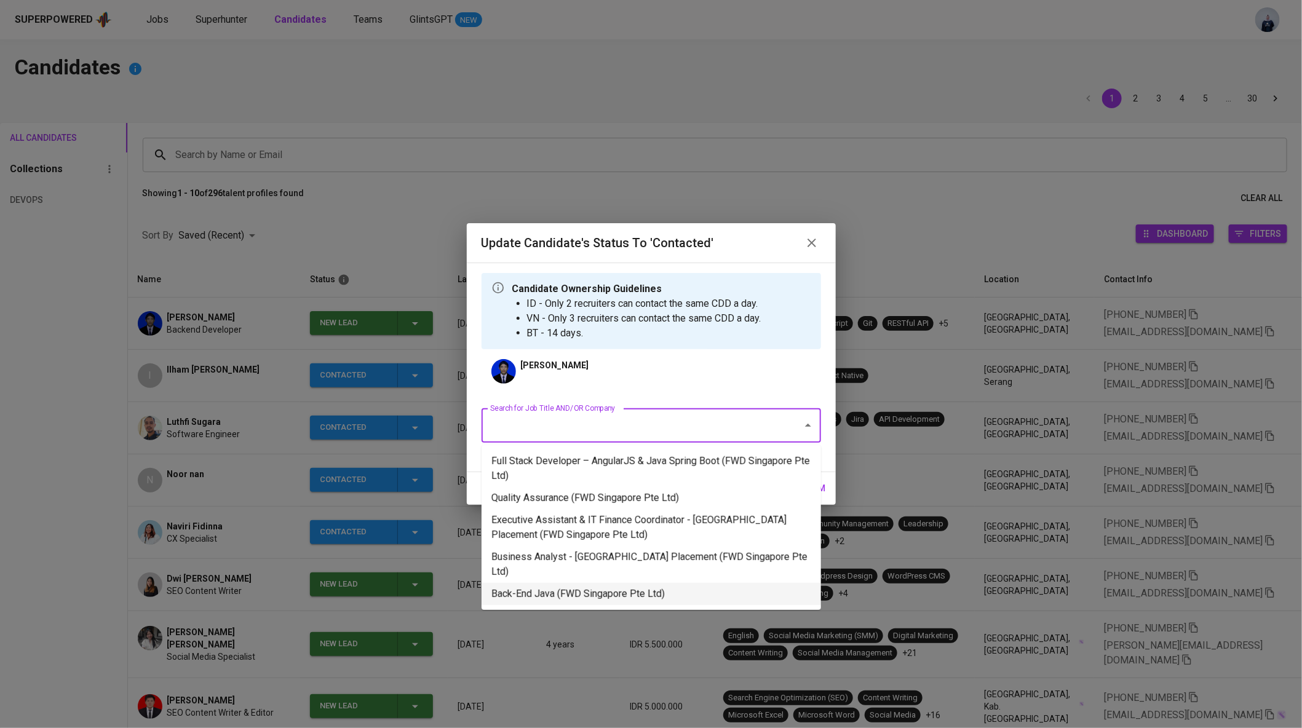
click at [637, 583] on li "Back-End Java (FWD Singapore Pte Ltd)" at bounding box center [652, 594] width 340 height 22
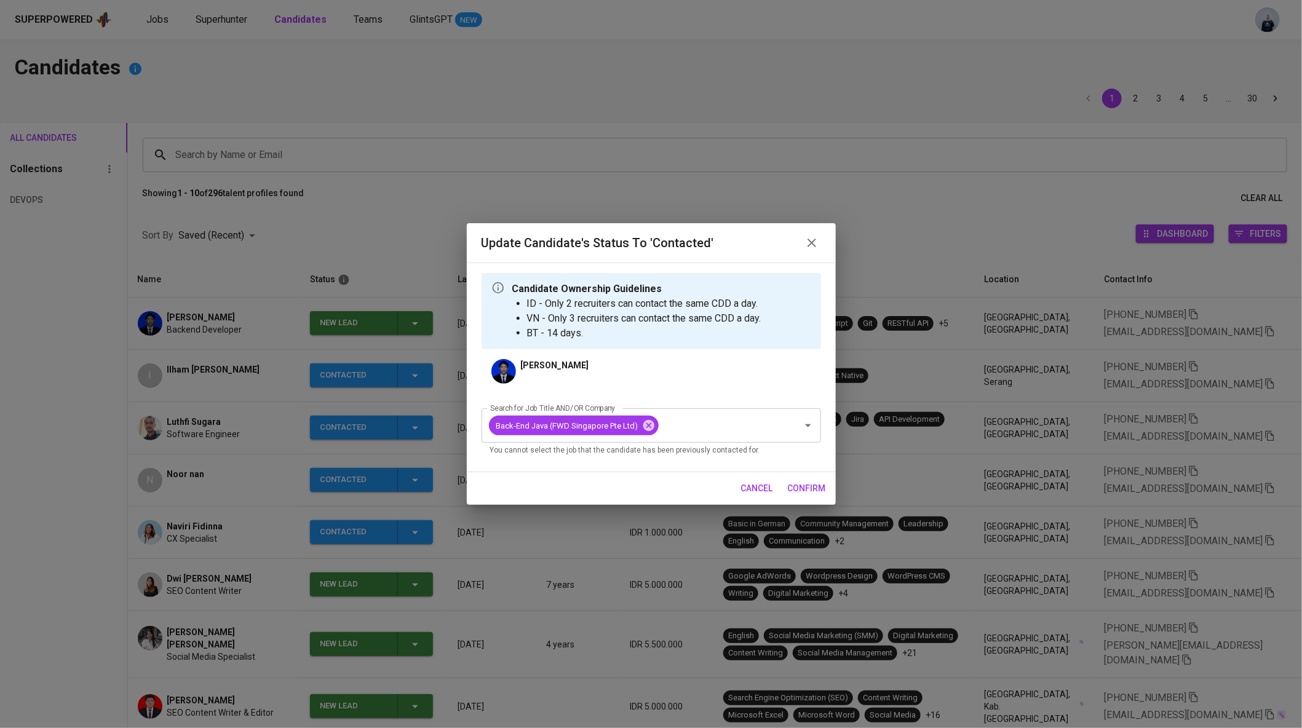
click at [812, 249] on icon "button" at bounding box center [812, 243] width 15 height 15
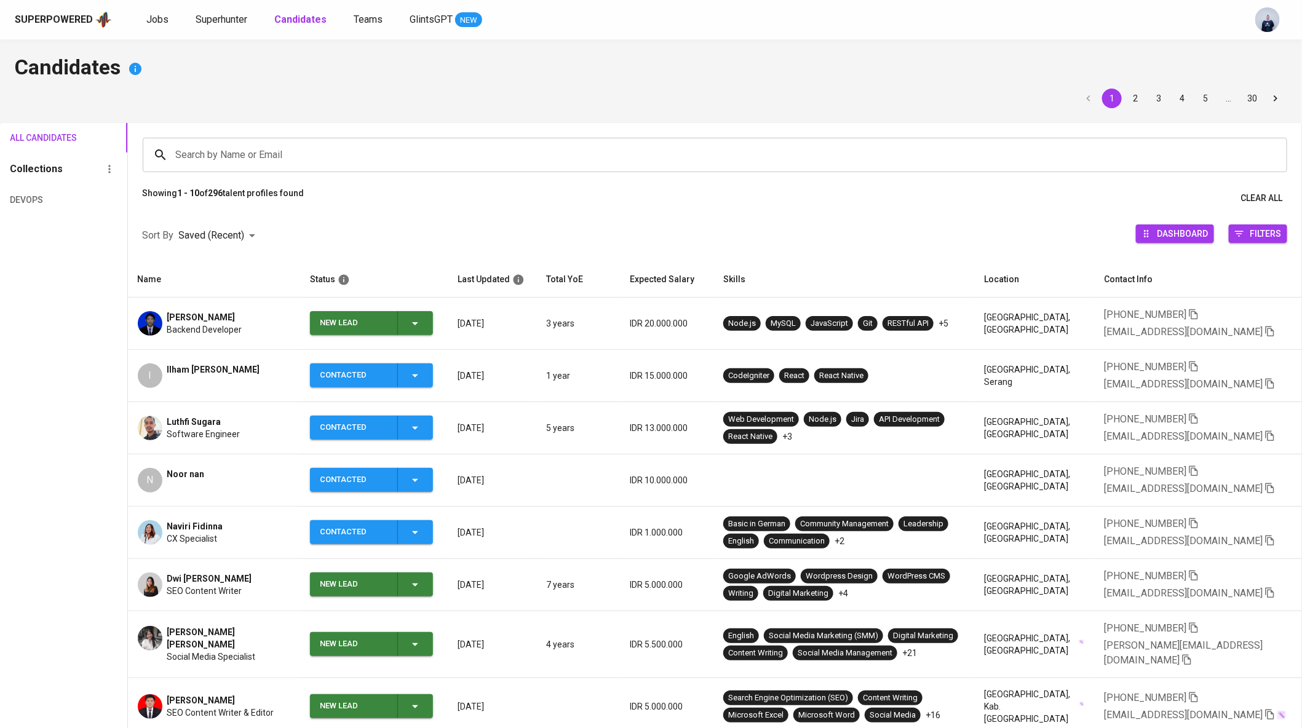
click at [158, 9] on div "Superpowered Jobs Superhunter Candidates Teams GlintsGPT NEW" at bounding box center [651, 19] width 1302 height 39
click at [220, 24] on span "Superhunter" at bounding box center [222, 20] width 52 height 12
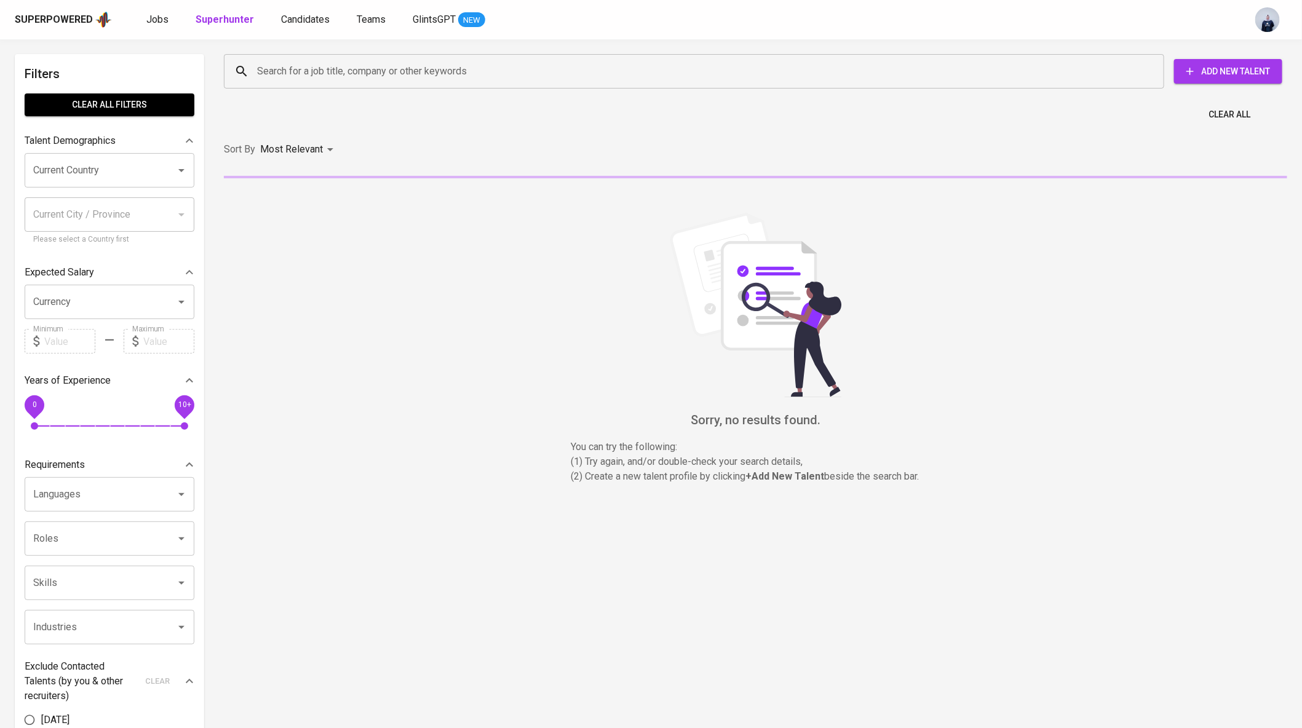
click at [271, 81] on input "Search for a job title, company or other keywords" at bounding box center [697, 71] width 886 height 23
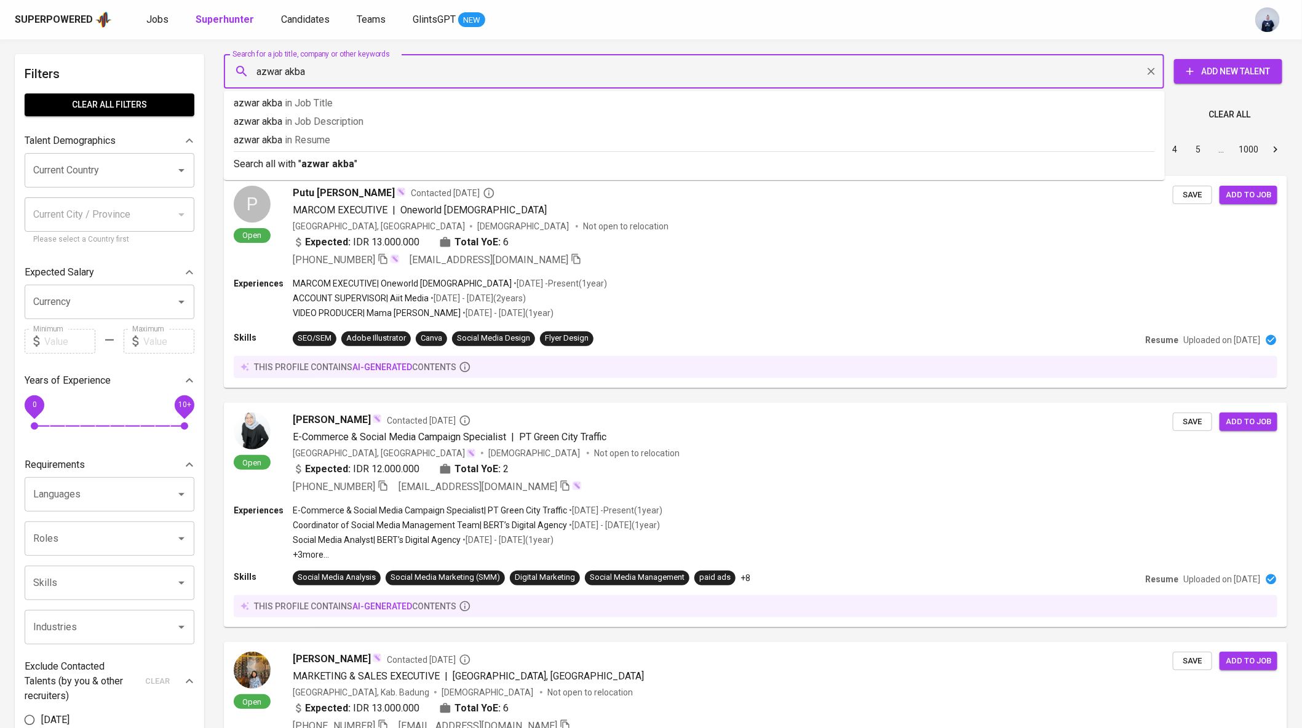
type input "azwar akbar"
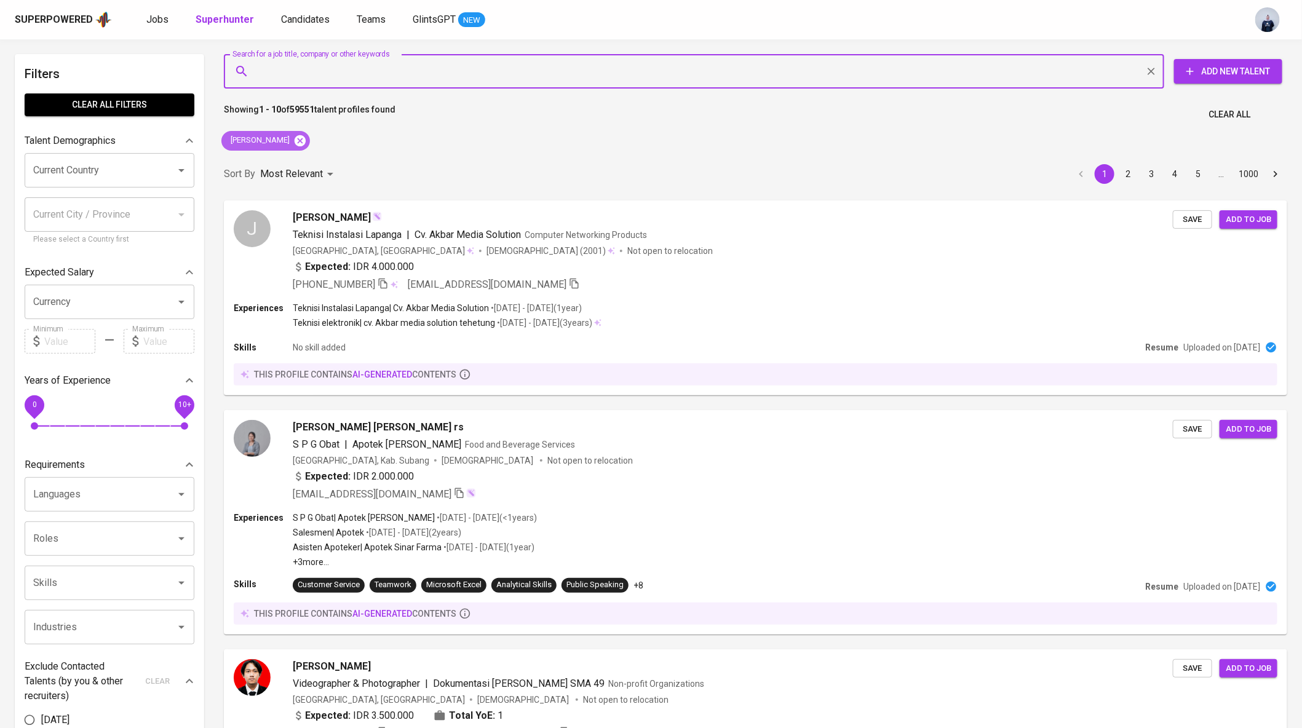
click at [295, 141] on icon at bounding box center [300, 140] width 11 height 11
click at [291, 65] on input "Search for a job title, company or other keywords" at bounding box center [697, 71] width 886 height 23
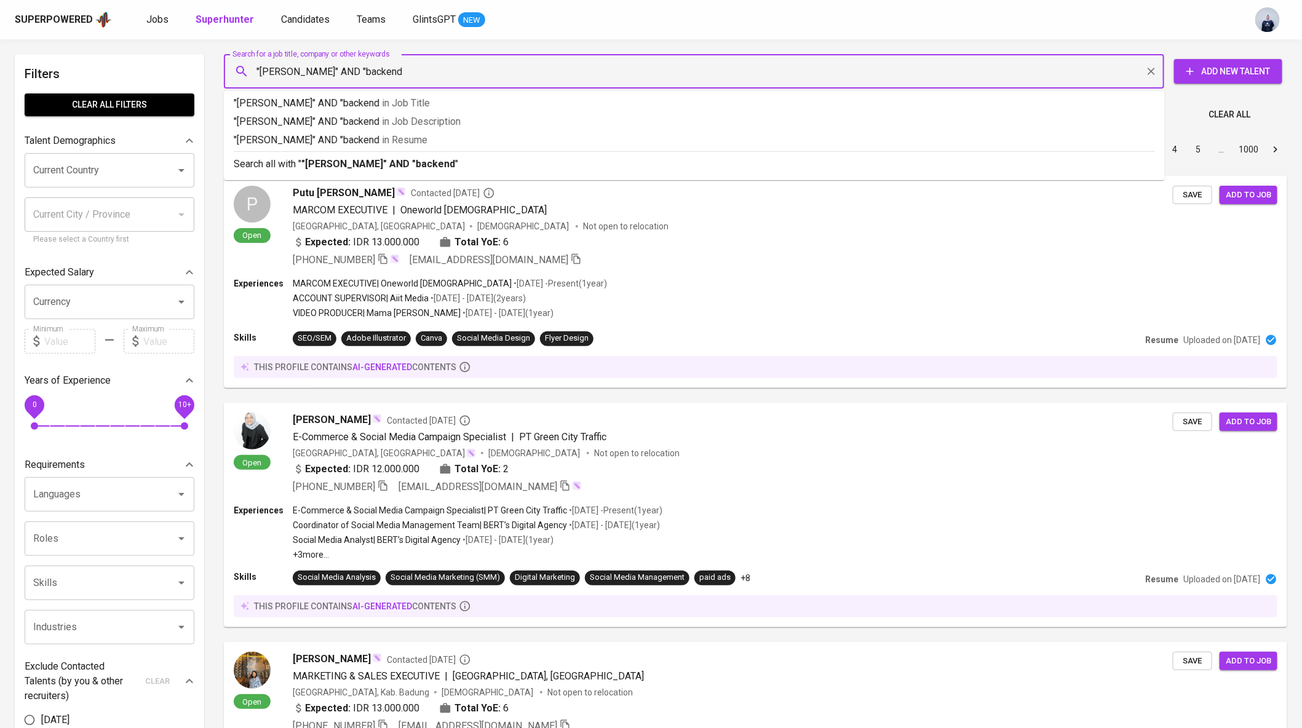
type input ""azwar akbar" AND "backend""
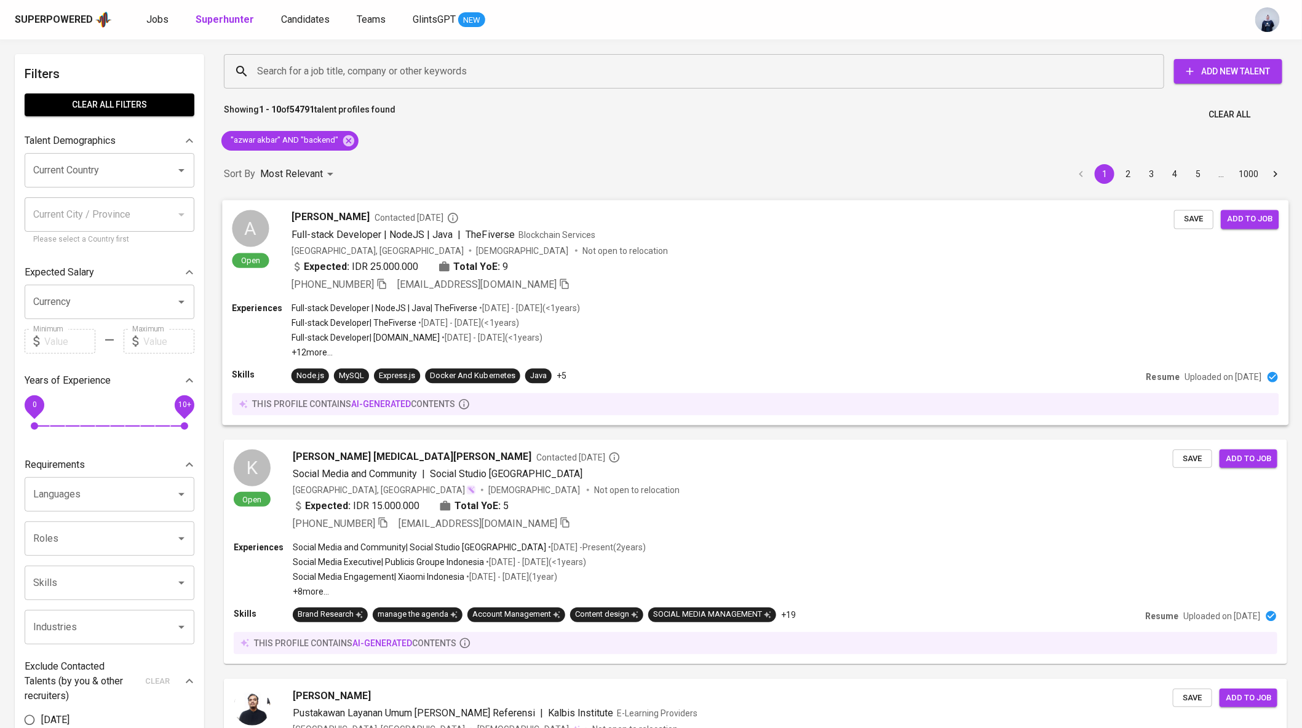
click at [601, 251] on div "Indonesia, Tangerang Selatan Male Not open to relocation" at bounding box center [733, 250] width 883 height 12
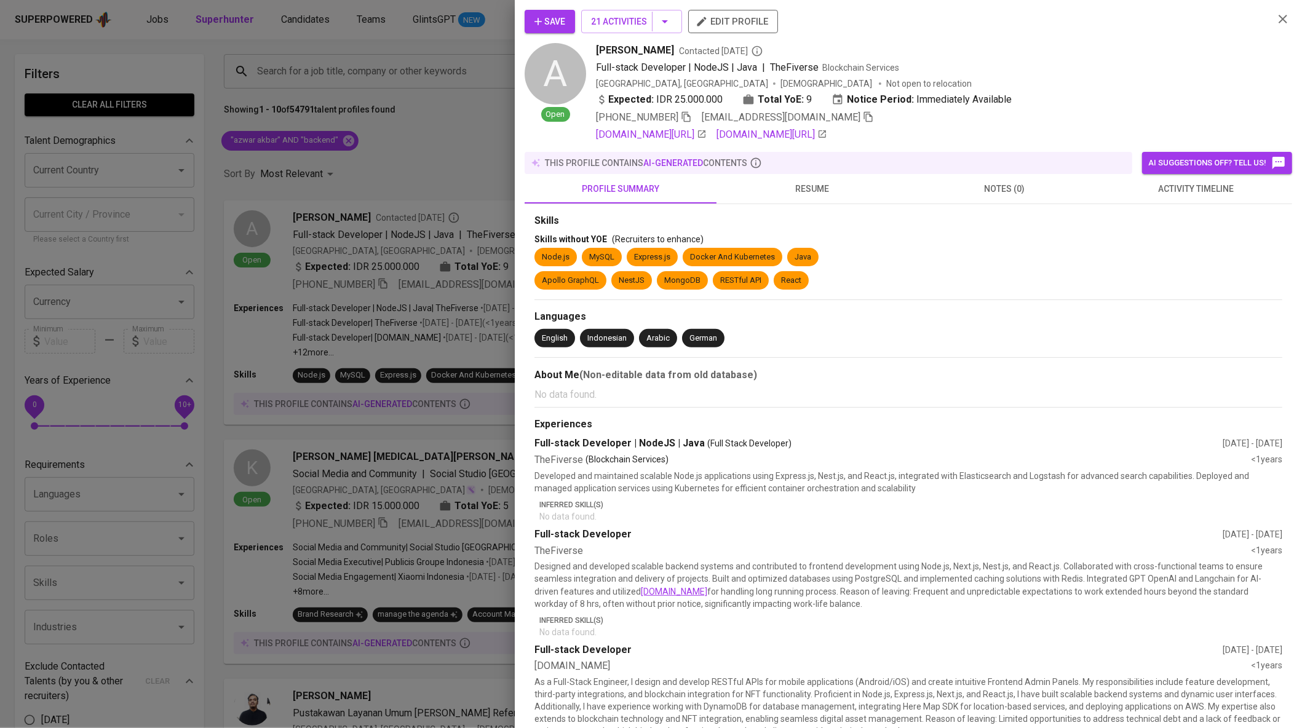
click at [1154, 184] on span "activity timeline" at bounding box center [1196, 188] width 177 height 15
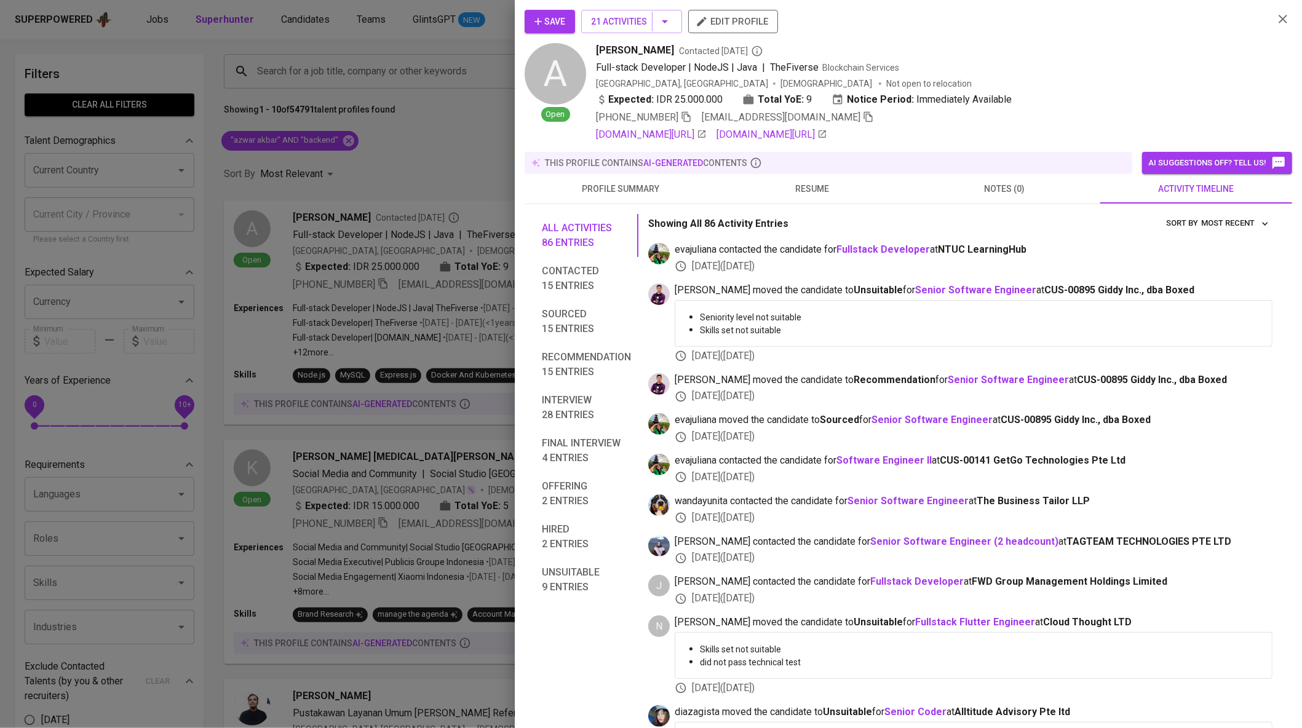
click at [657, 185] on span "profile summary" at bounding box center [620, 188] width 177 height 15
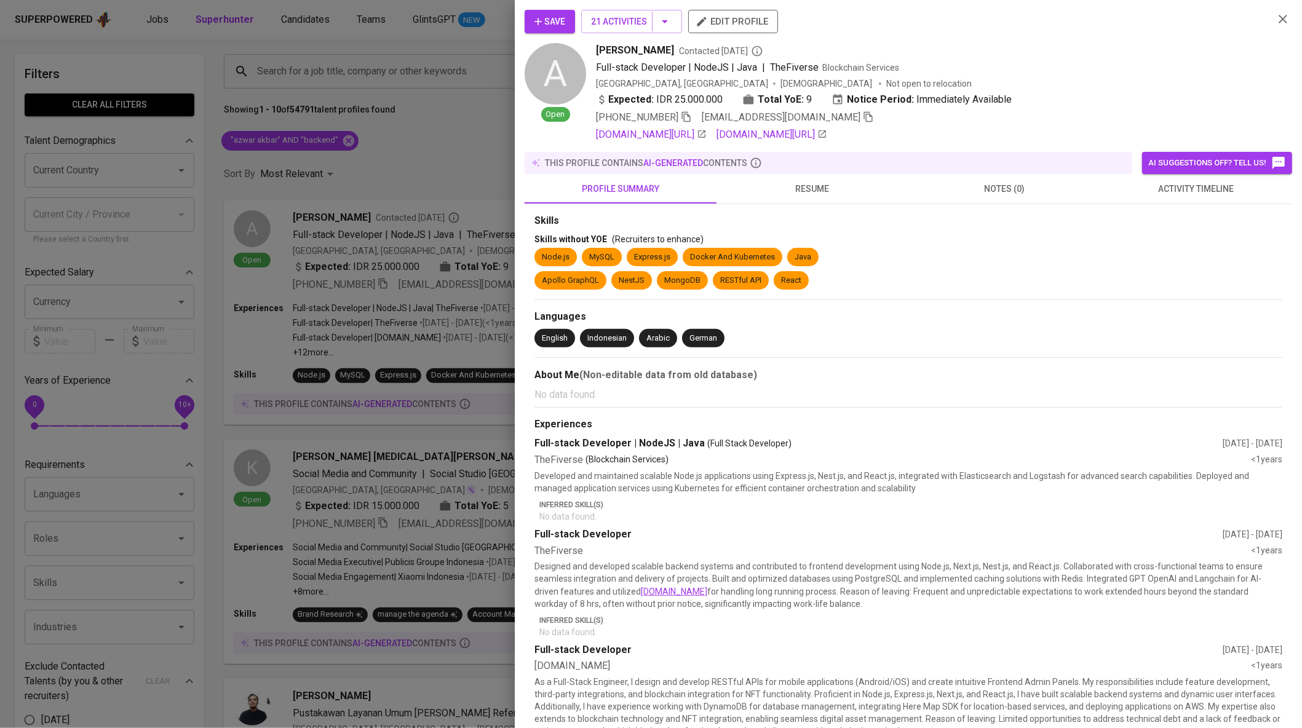
click at [554, 25] on span "Save" at bounding box center [550, 21] width 31 height 15
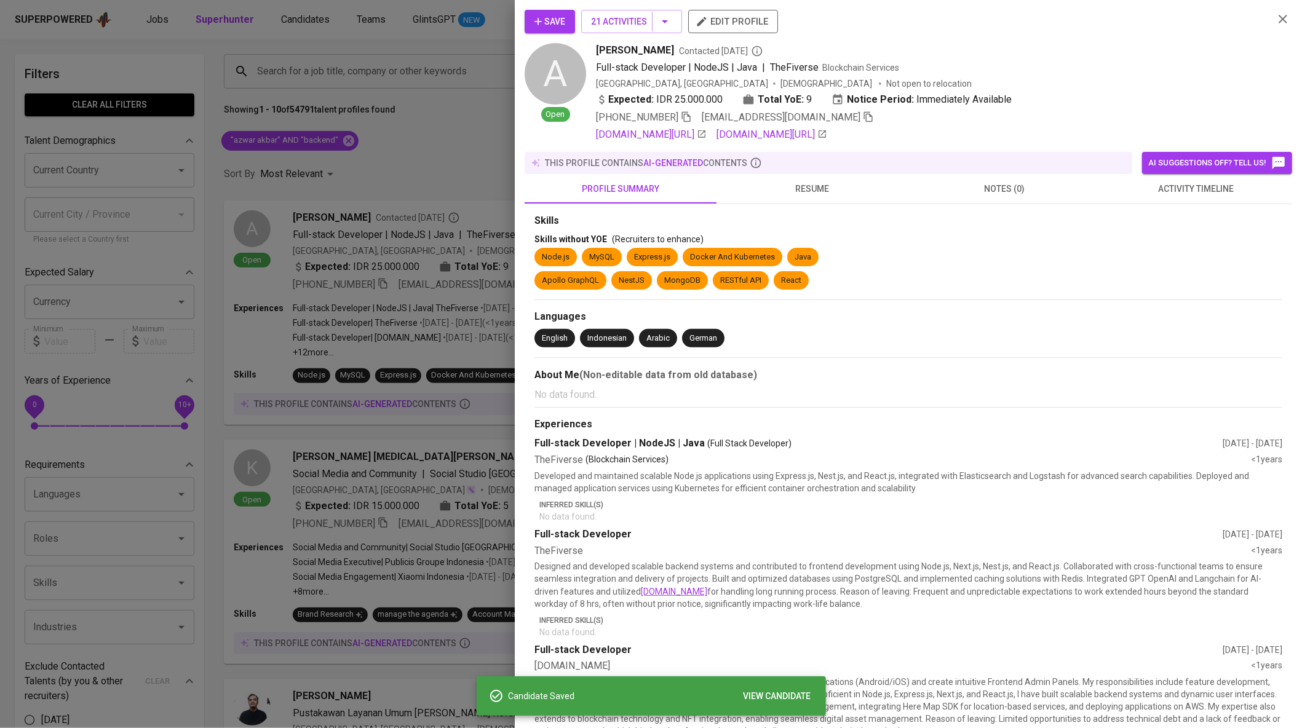
click at [863, 115] on icon "button" at bounding box center [868, 116] width 11 height 11
click at [281, 67] on div at bounding box center [651, 364] width 1302 height 728
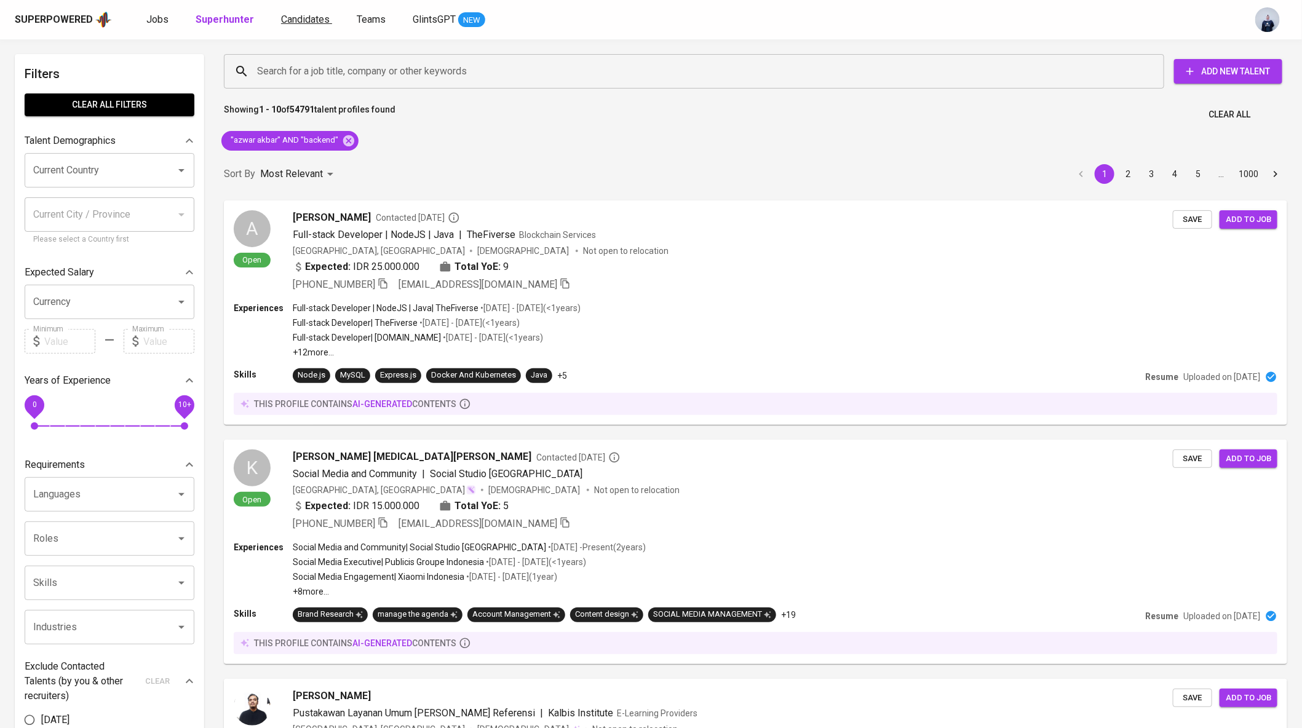
click at [304, 20] on span "Candidates" at bounding box center [305, 20] width 49 height 12
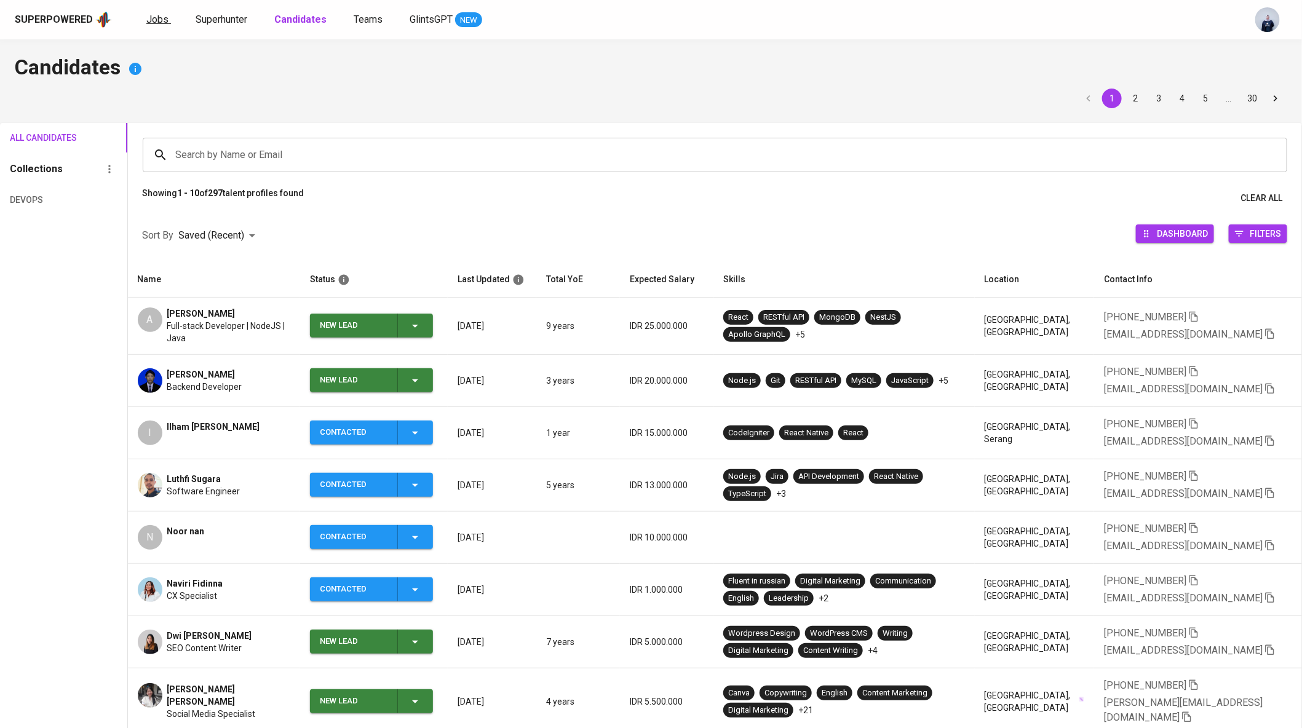
click at [160, 18] on span "Jobs" at bounding box center [157, 20] width 22 height 12
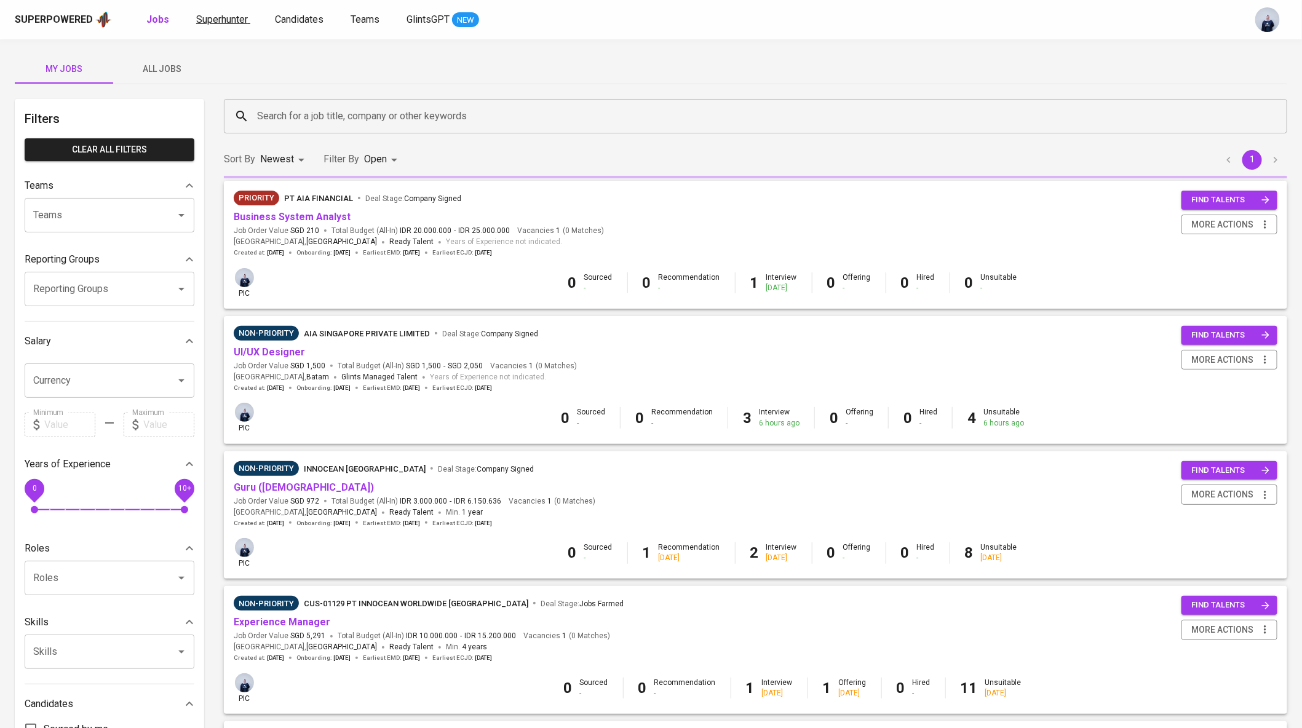
click at [229, 19] on span "Superhunter" at bounding box center [222, 20] width 52 height 12
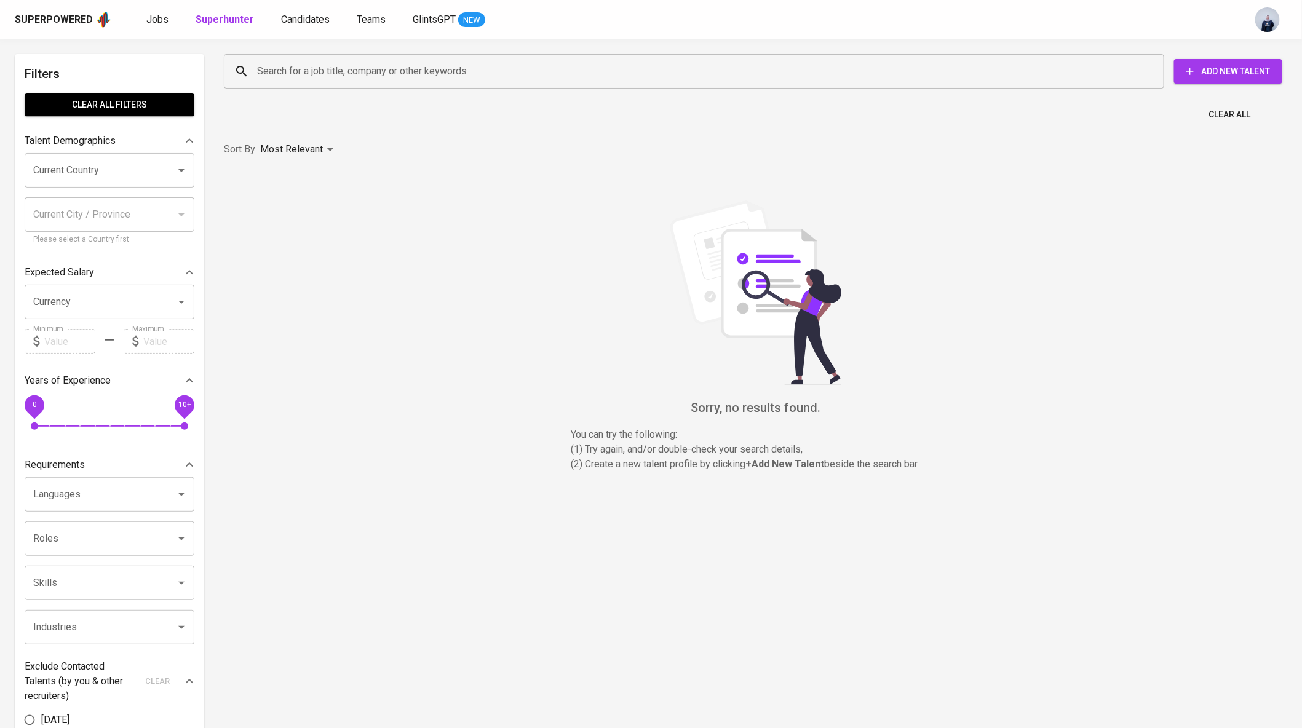
click at [270, 74] on input "Search for a job title, company or other keywords" at bounding box center [697, 71] width 886 height 23
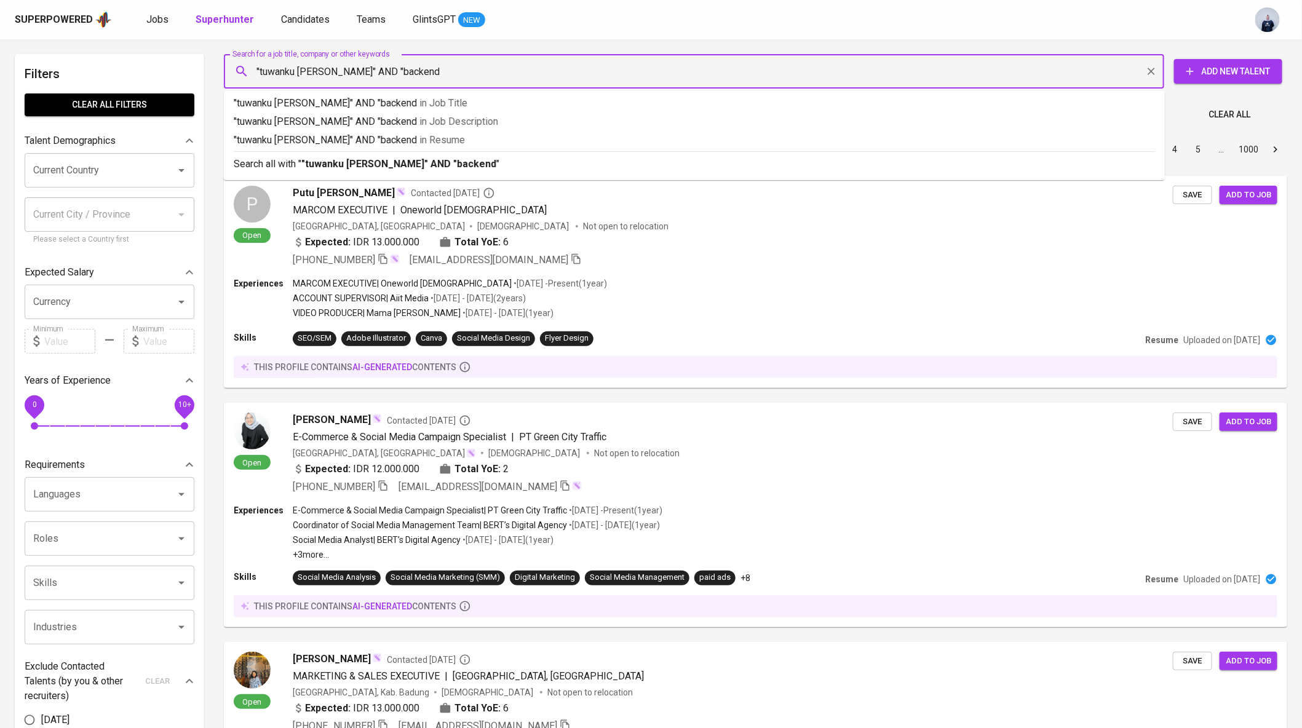
type input ""tuwanku oza" AND "backend""
click at [315, 166] on b ""tuwanku oza" AND "backend"" at bounding box center [400, 164] width 199 height 12
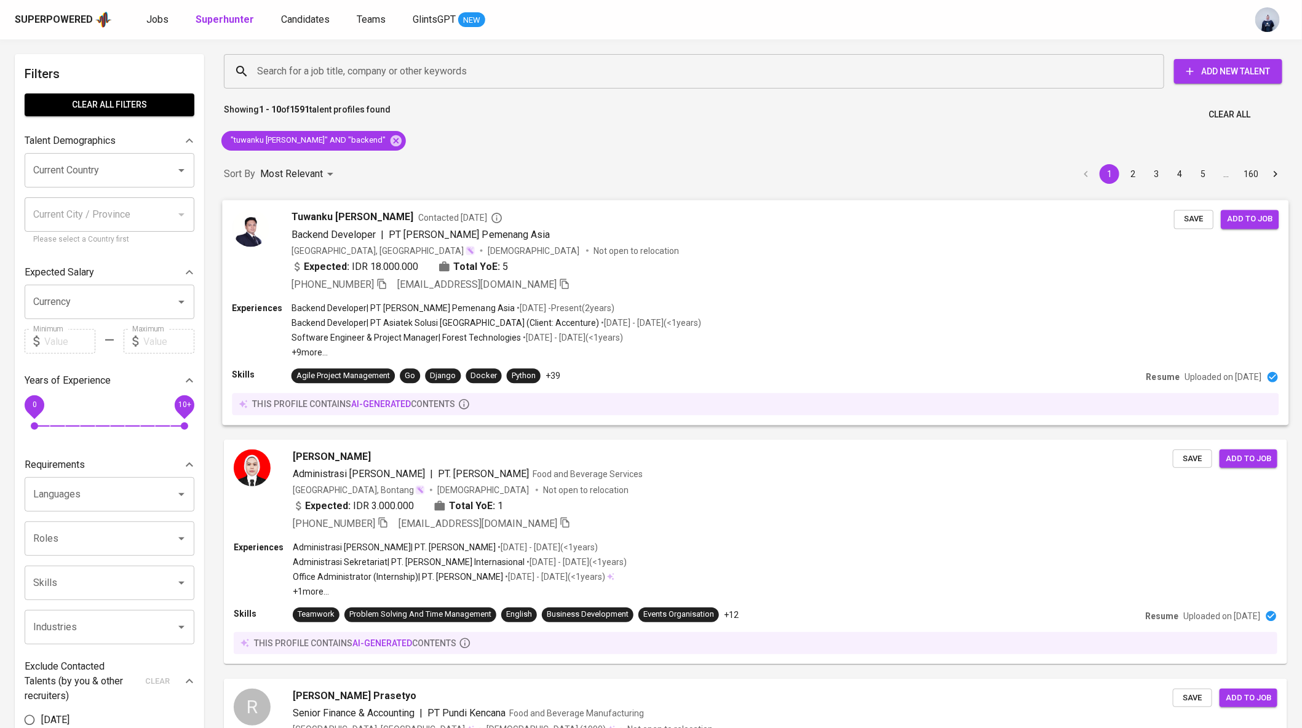
click at [411, 236] on span "PT Pintar Pemenang Asia" at bounding box center [469, 234] width 161 height 12
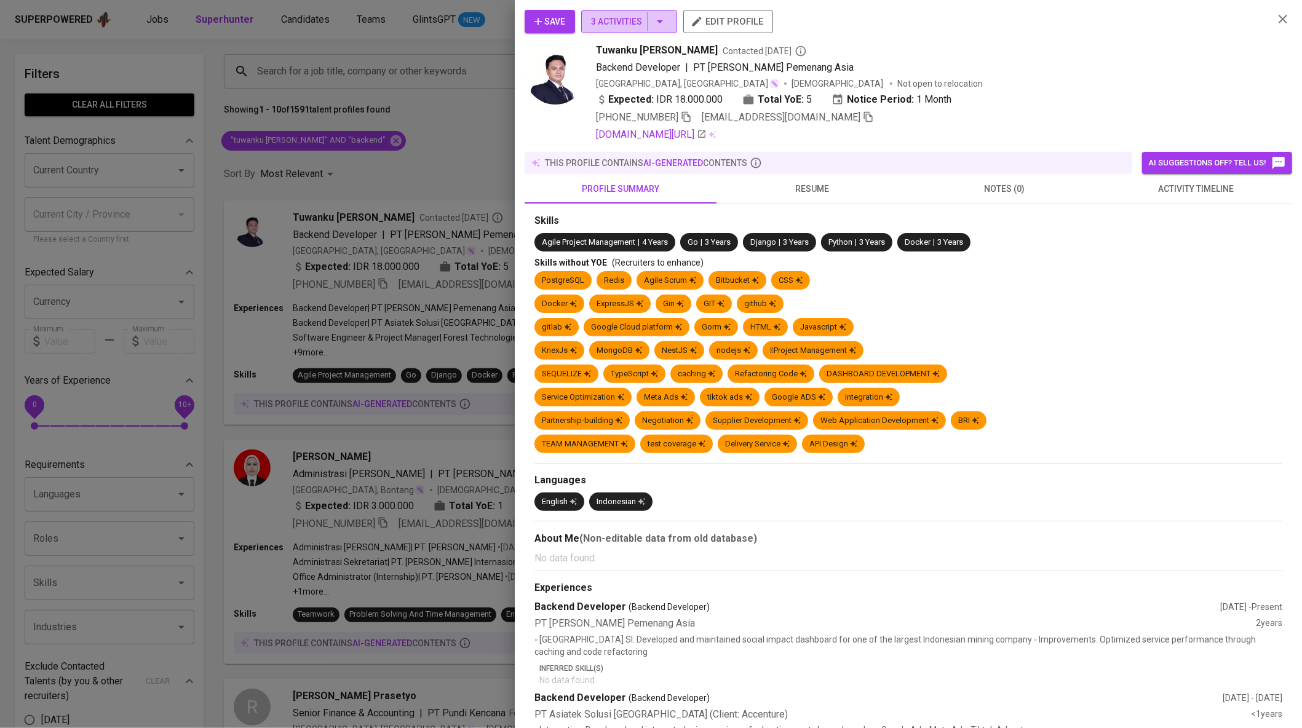
click at [675, 21] on button "3 Activities" at bounding box center [629, 21] width 96 height 23
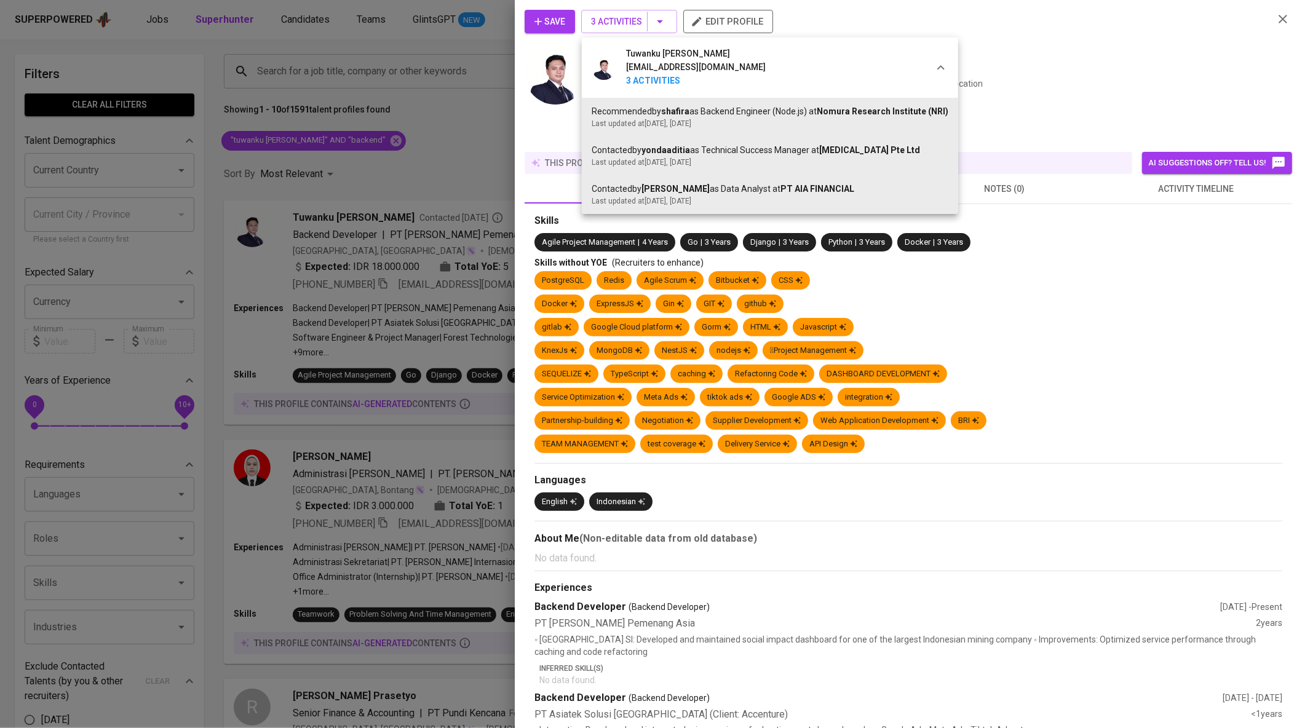
click at [1058, 48] on div at bounding box center [651, 364] width 1302 height 728
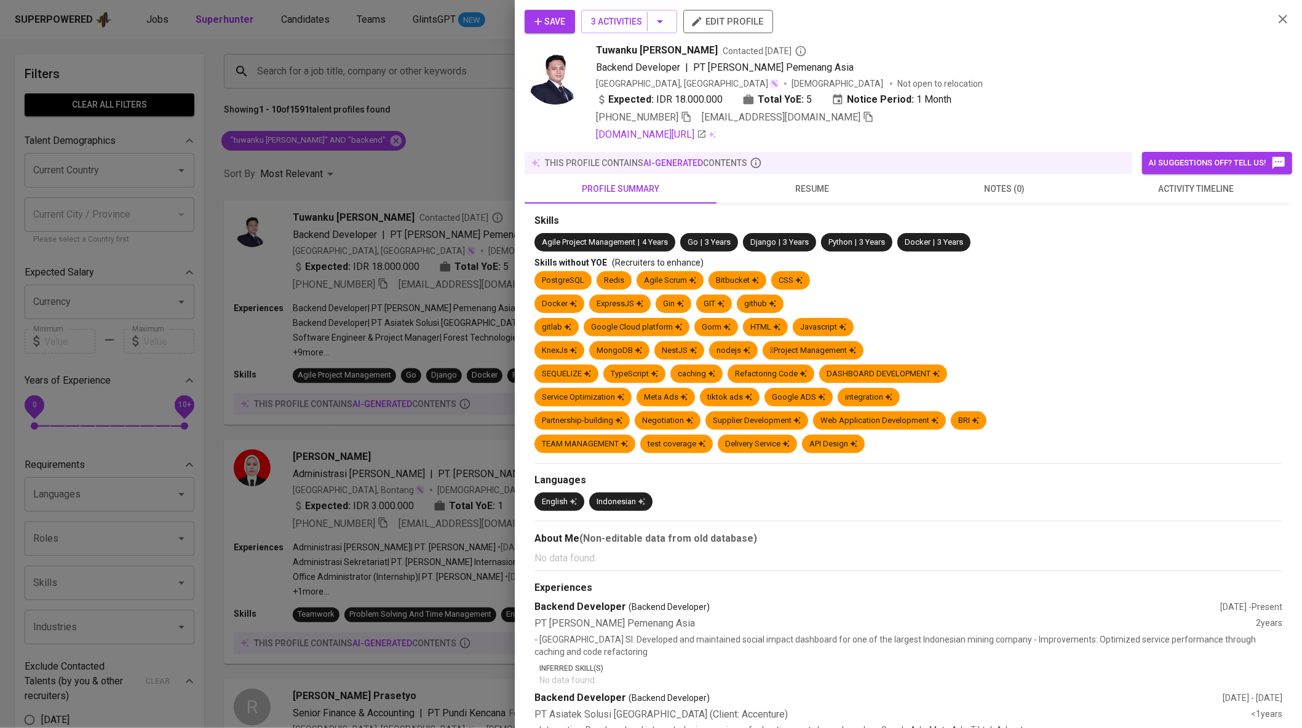
click at [799, 122] on span "twkoza@gmail.com" at bounding box center [788, 117] width 172 height 15
click at [863, 119] on icon "button" at bounding box center [868, 116] width 11 height 11
click at [555, 18] on span "Save" at bounding box center [550, 21] width 31 height 15
click at [1212, 186] on span "activity timeline" at bounding box center [1196, 188] width 177 height 15
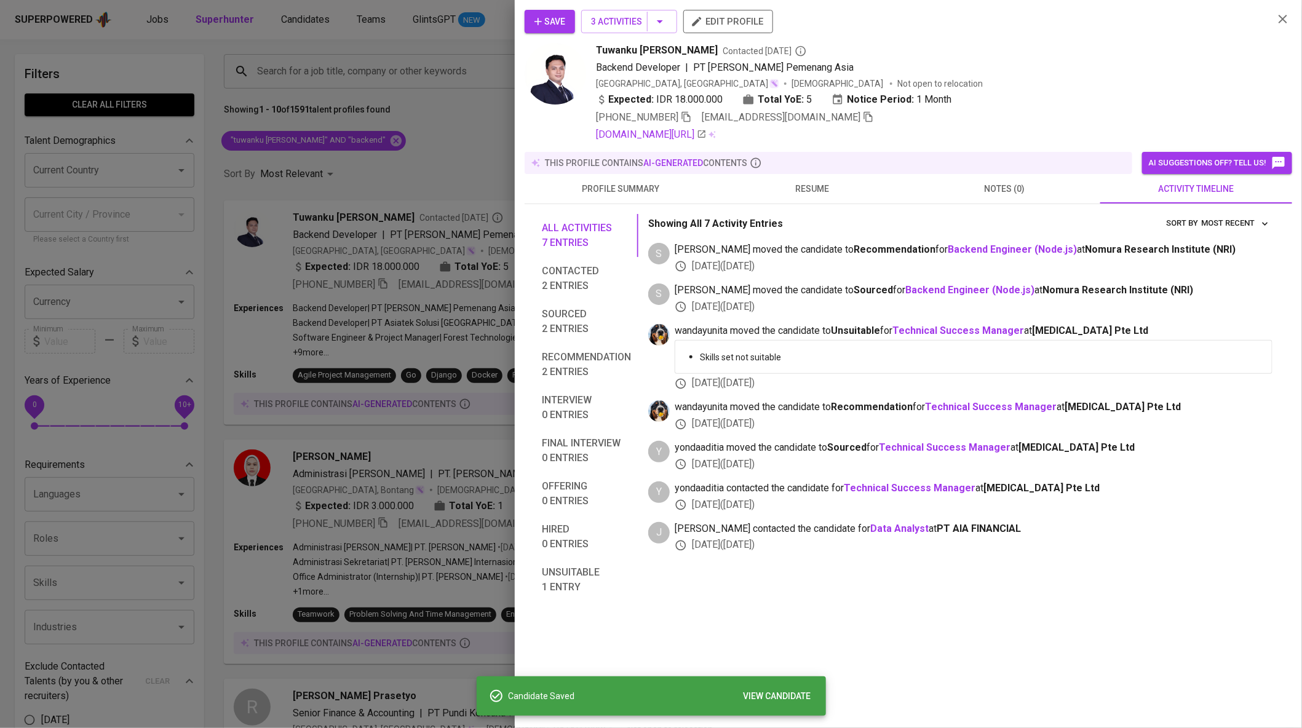
click at [400, 134] on div at bounding box center [651, 364] width 1302 height 728
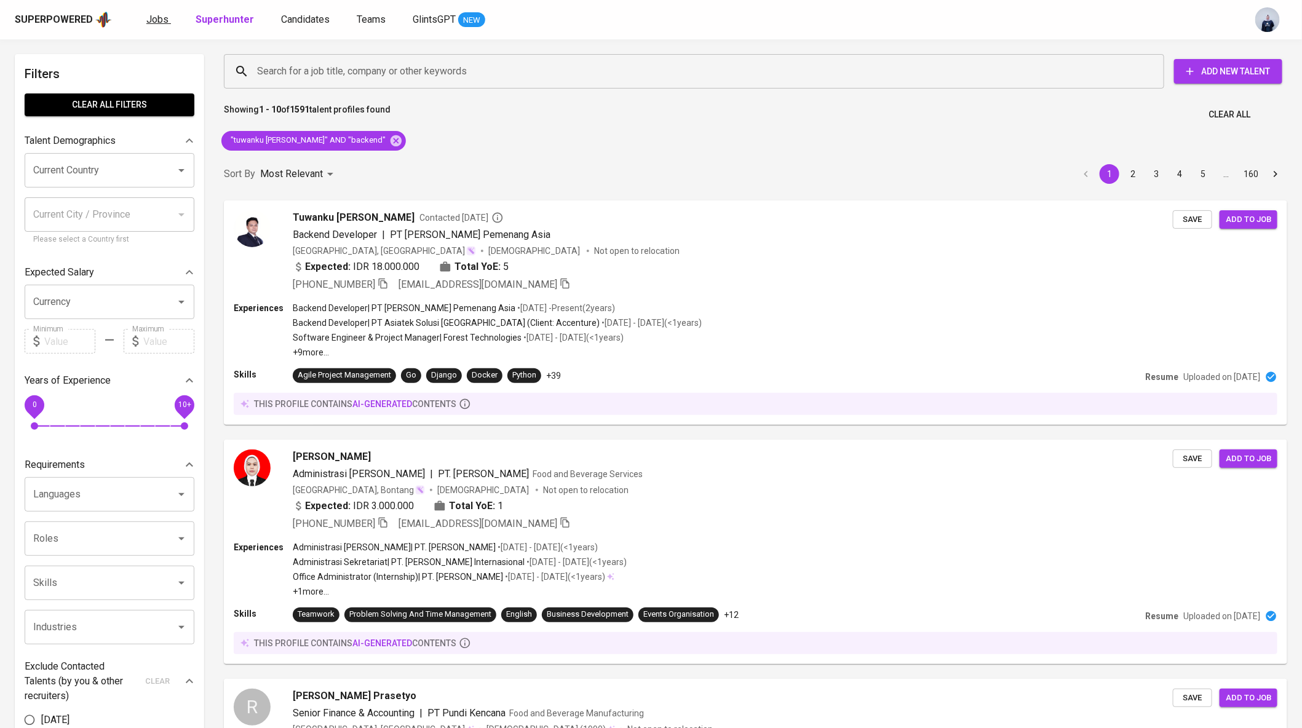
click at [156, 12] on link "Jobs" at bounding box center [158, 19] width 25 height 15
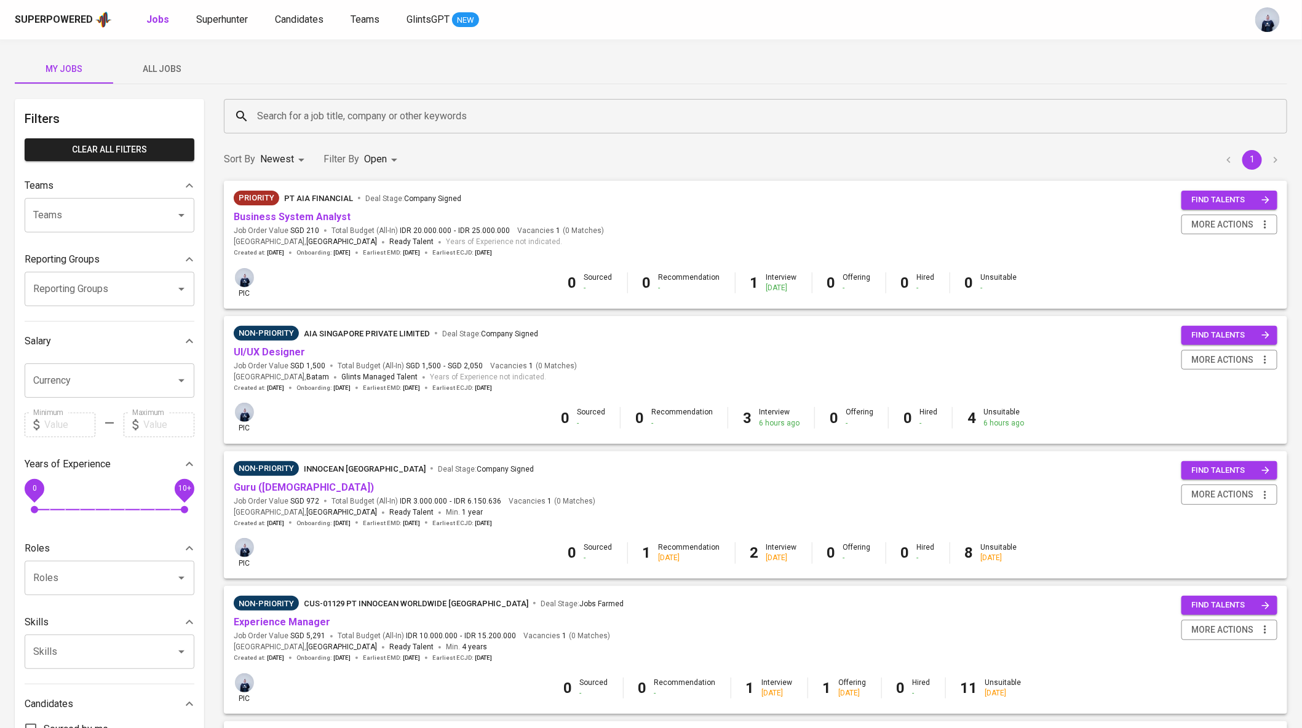
click at [156, 66] on span "All Jobs" at bounding box center [163, 69] width 84 height 15
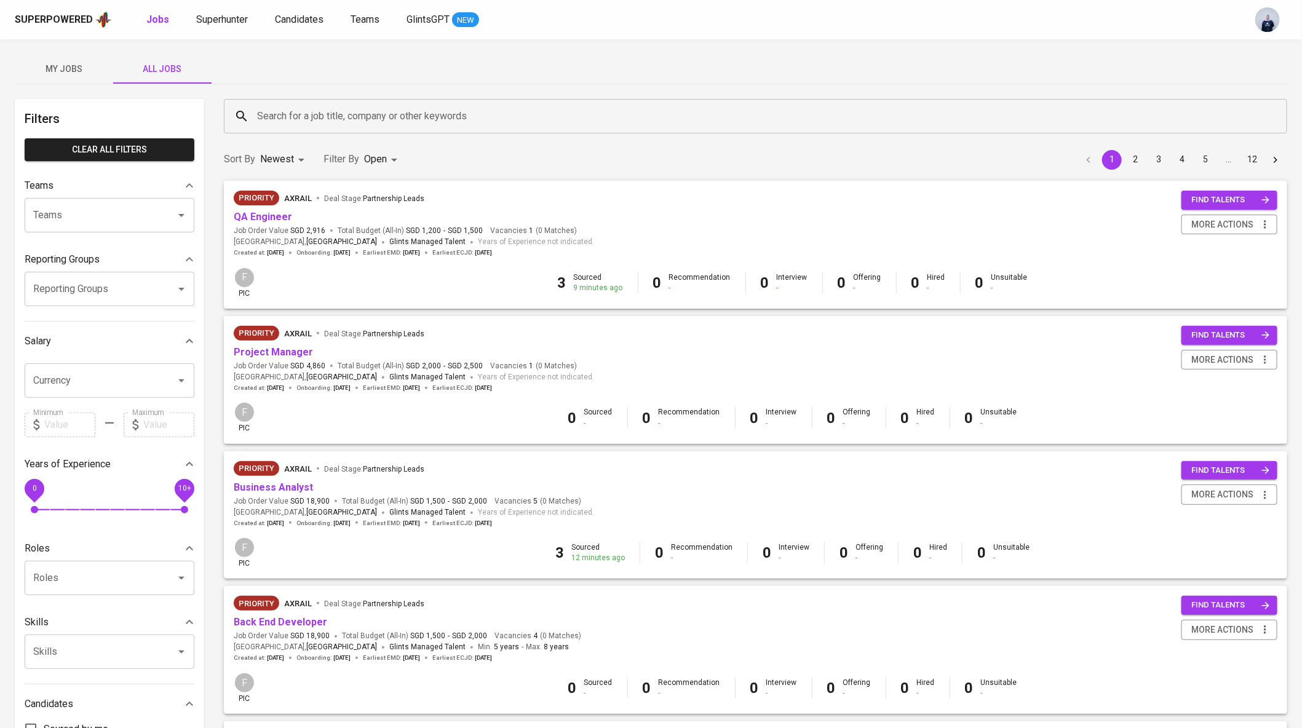
click at [292, 118] on input "Search for a job title, company or other keywords" at bounding box center [759, 116] width 1010 height 23
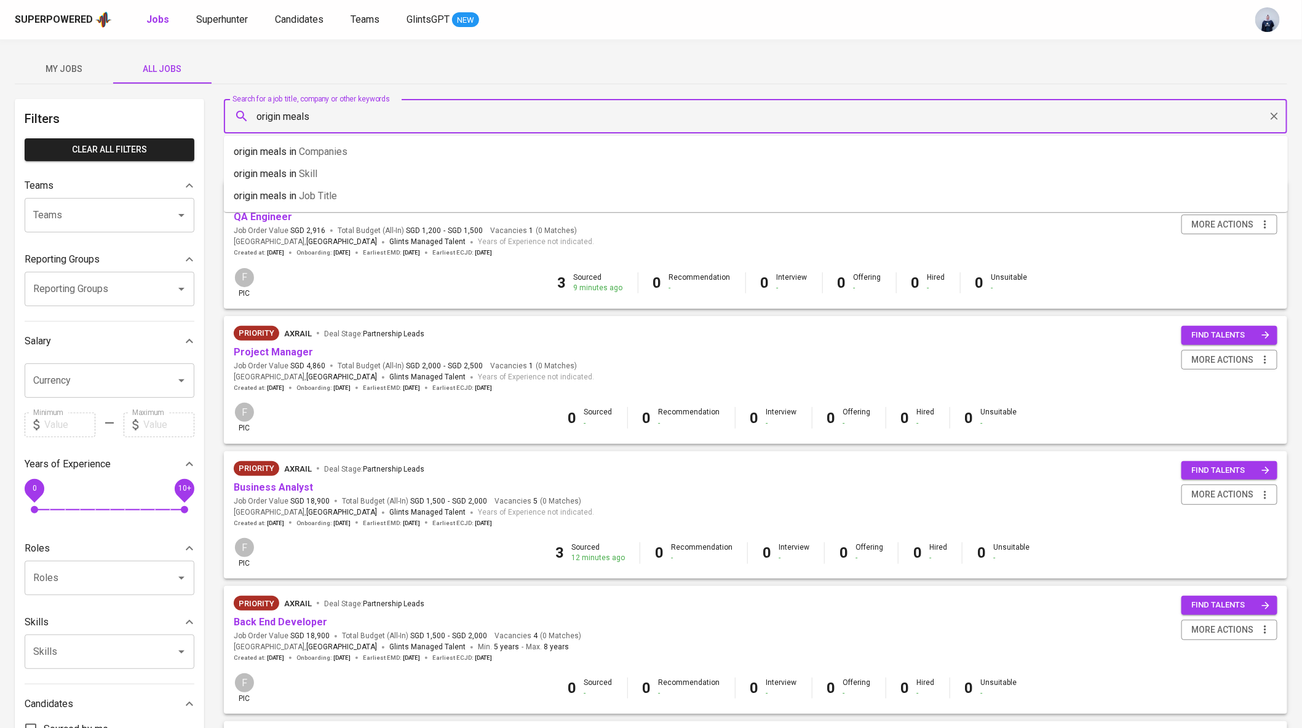
type input "origin meals"
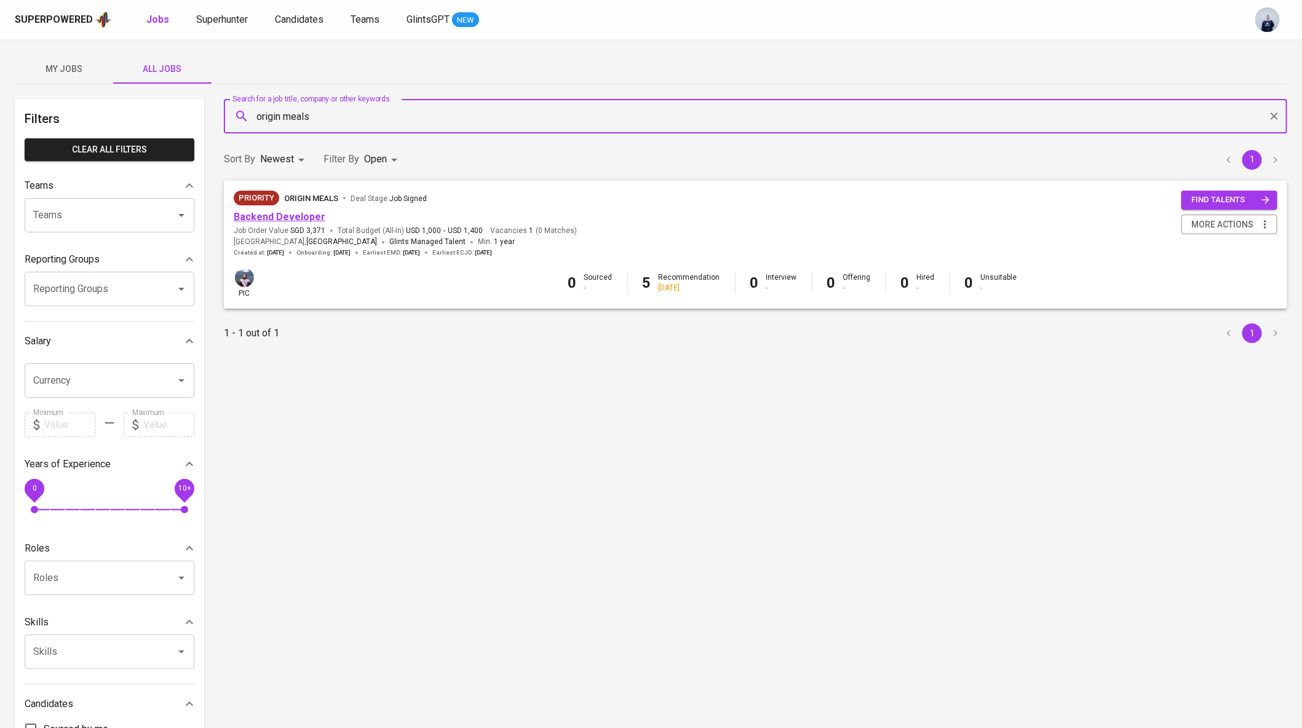
click at [282, 215] on link "Backend Developer" at bounding box center [280, 217] width 92 height 12
